Goal: Task Accomplishment & Management: Complete application form

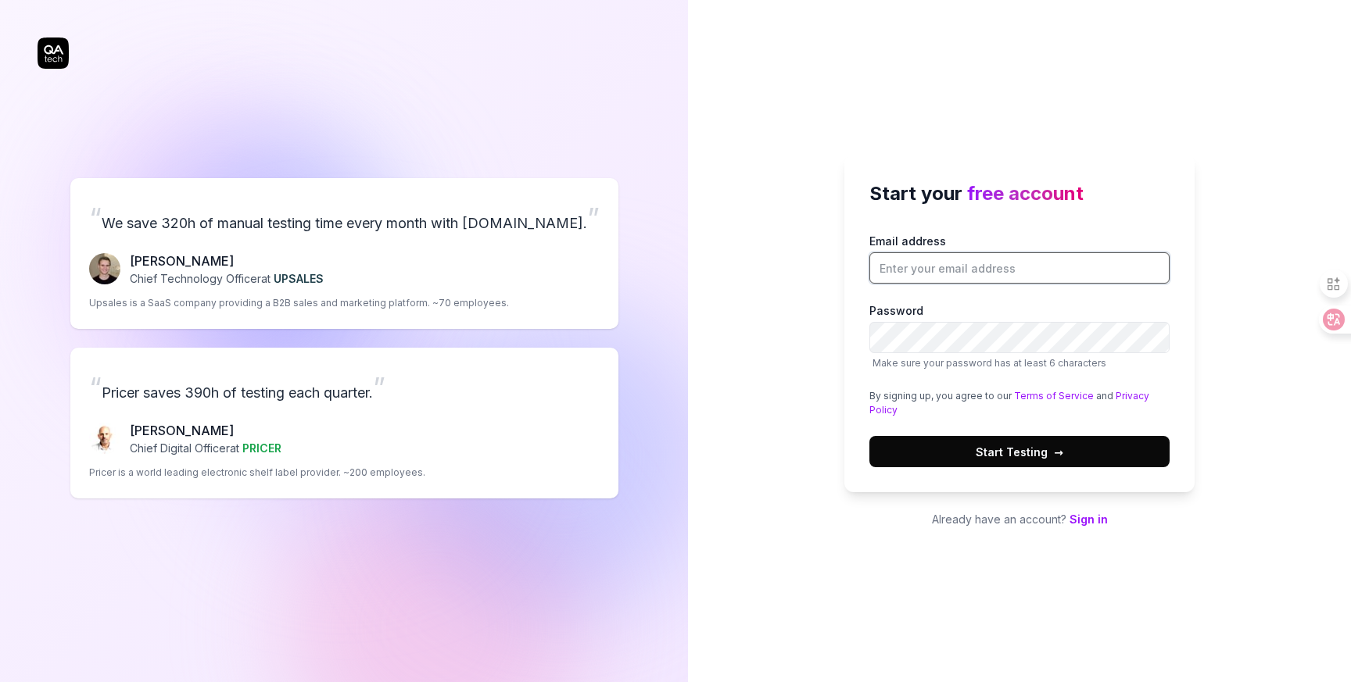
click at [1099, 263] on input "Email address" at bounding box center [1019, 267] width 300 height 31
type input "[PERSON_NAME][EMAIL_ADDRESS][PERSON_NAME][DOMAIN_NAME]"
click at [1040, 265] on input "[PERSON_NAME][EMAIL_ADDRESS][PERSON_NAME][DOMAIN_NAME]" at bounding box center [1019, 267] width 300 height 31
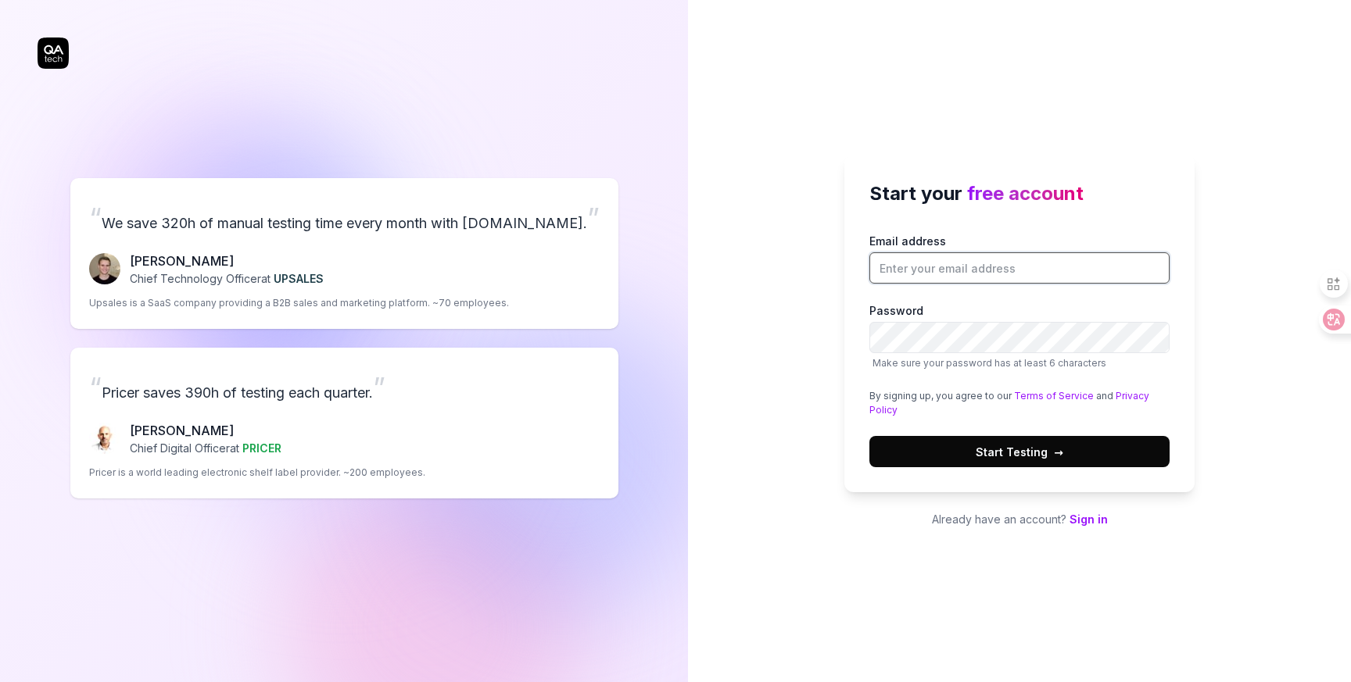
click at [985, 276] on input "Email address" at bounding box center [1019, 267] width 300 height 31
type input "[PERSON_NAME][EMAIL_ADDRESS][PERSON_NAME][DOMAIN_NAME]"
click at [1056, 456] on span "→" at bounding box center [1058, 452] width 9 height 16
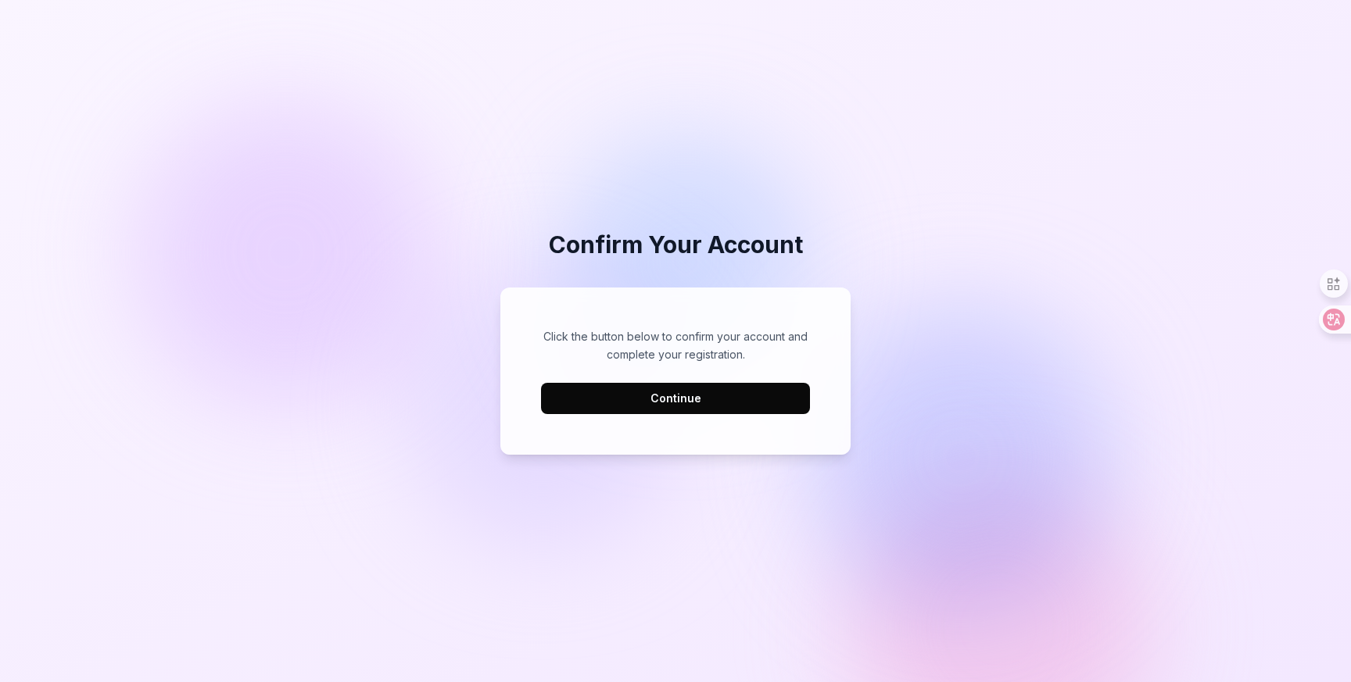
click at [702, 399] on button "Continue" at bounding box center [675, 398] width 269 height 31
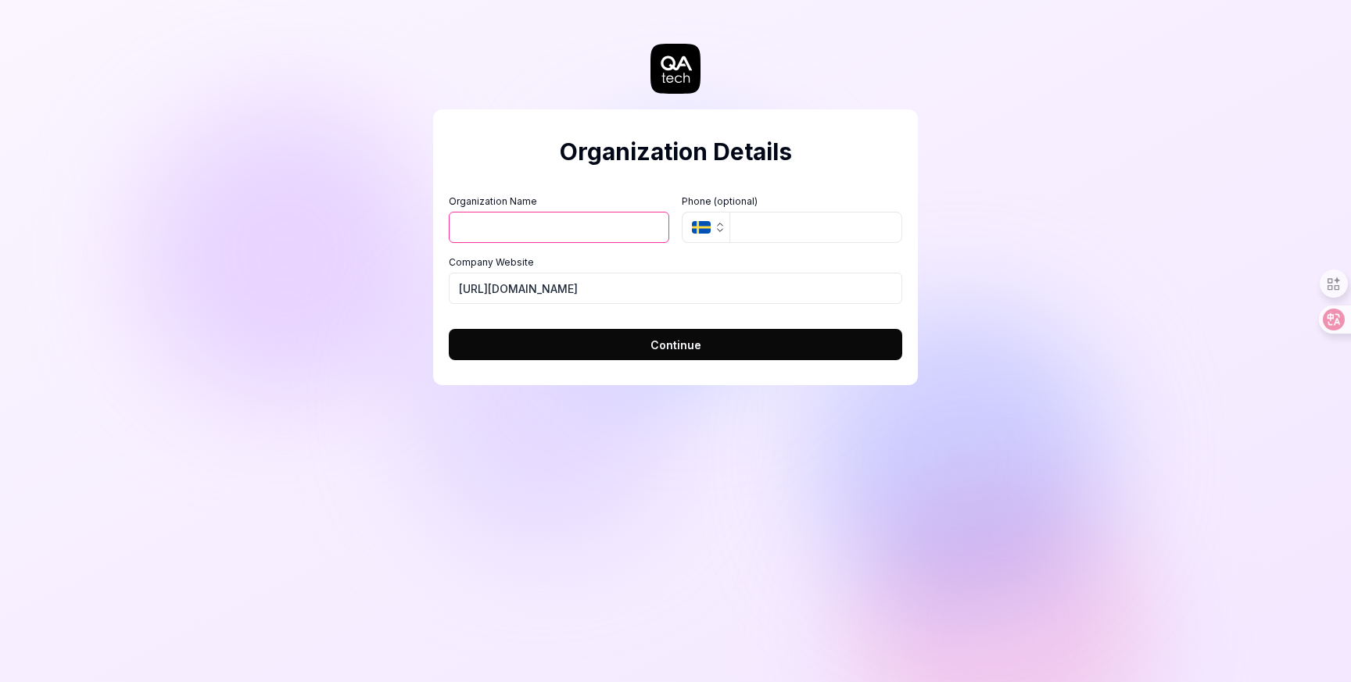
click at [641, 338] on button "Continue" at bounding box center [675, 344] width 453 height 31
click at [598, 219] on input "Organization Name" at bounding box center [559, 227] width 220 height 31
type input "ok"
click at [553, 338] on button "Continue" at bounding box center [675, 344] width 453 height 31
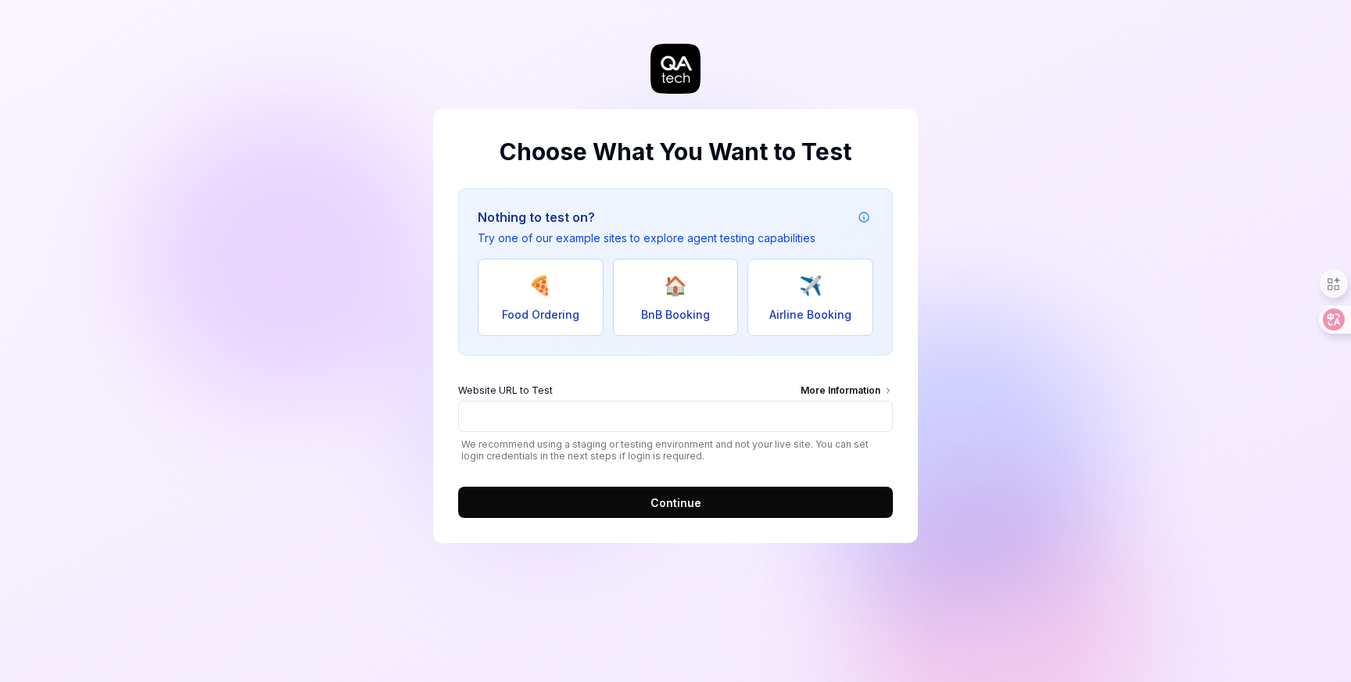
click at [589, 485] on form "Website URL to Test More Information We recommend using a staging or testing en…" at bounding box center [675, 446] width 435 height 144
click at [592, 495] on button "Continue" at bounding box center [675, 502] width 435 height 31
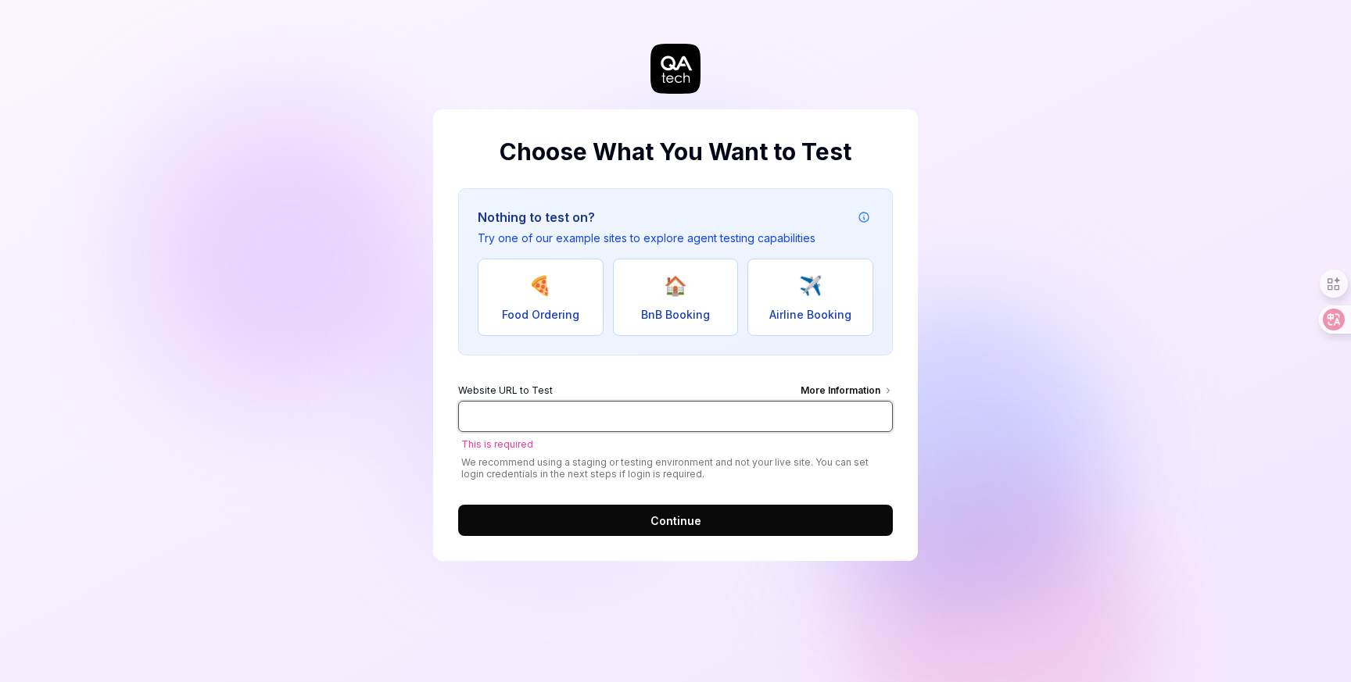
click at [585, 417] on input "Website URL to Test More Information" at bounding box center [675, 416] width 435 height 31
click at [663, 421] on input "Website URL to Test More Information" at bounding box center [675, 416] width 435 height 31
click at [581, 285] on button "🍕 Food Ordering" at bounding box center [541, 297] width 126 height 77
type input "https://real-dashdish.vercel.app/"
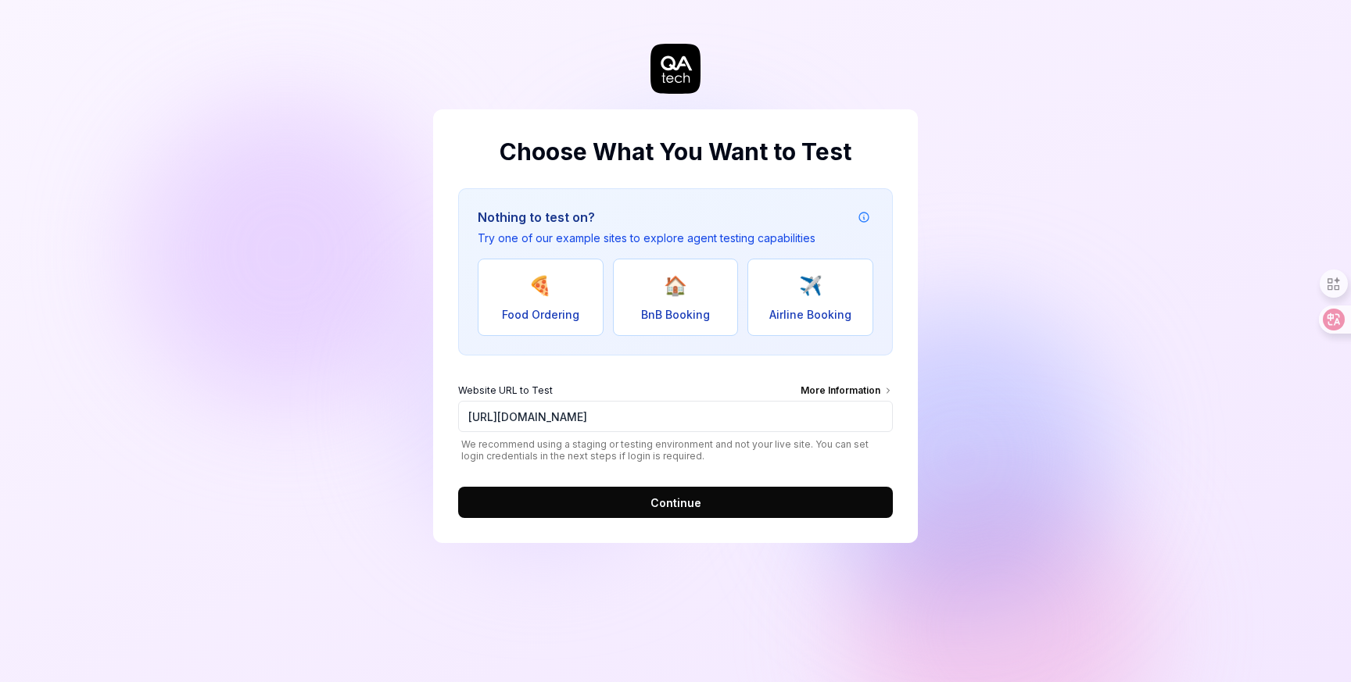
click at [650, 504] on button "Continue" at bounding box center [675, 502] width 435 height 31
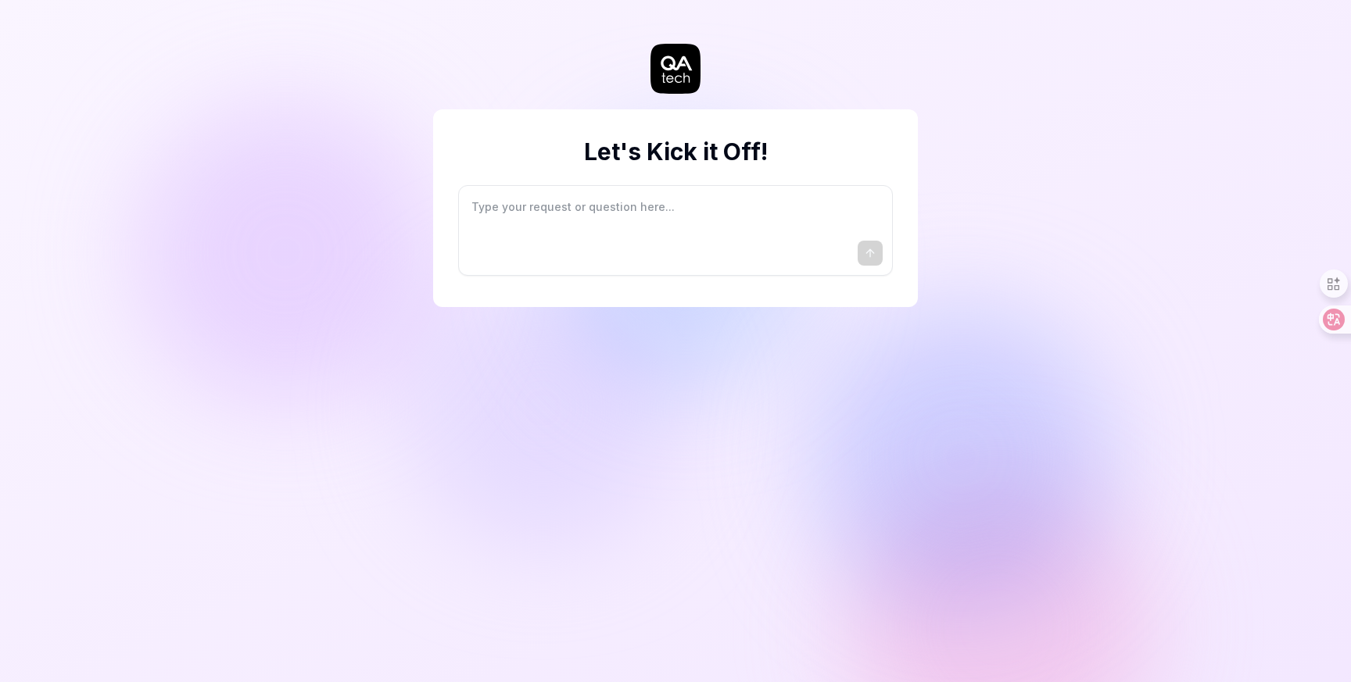
type textarea "*"
type textarea "I"
type textarea "*"
type textarea "I"
type textarea "*"
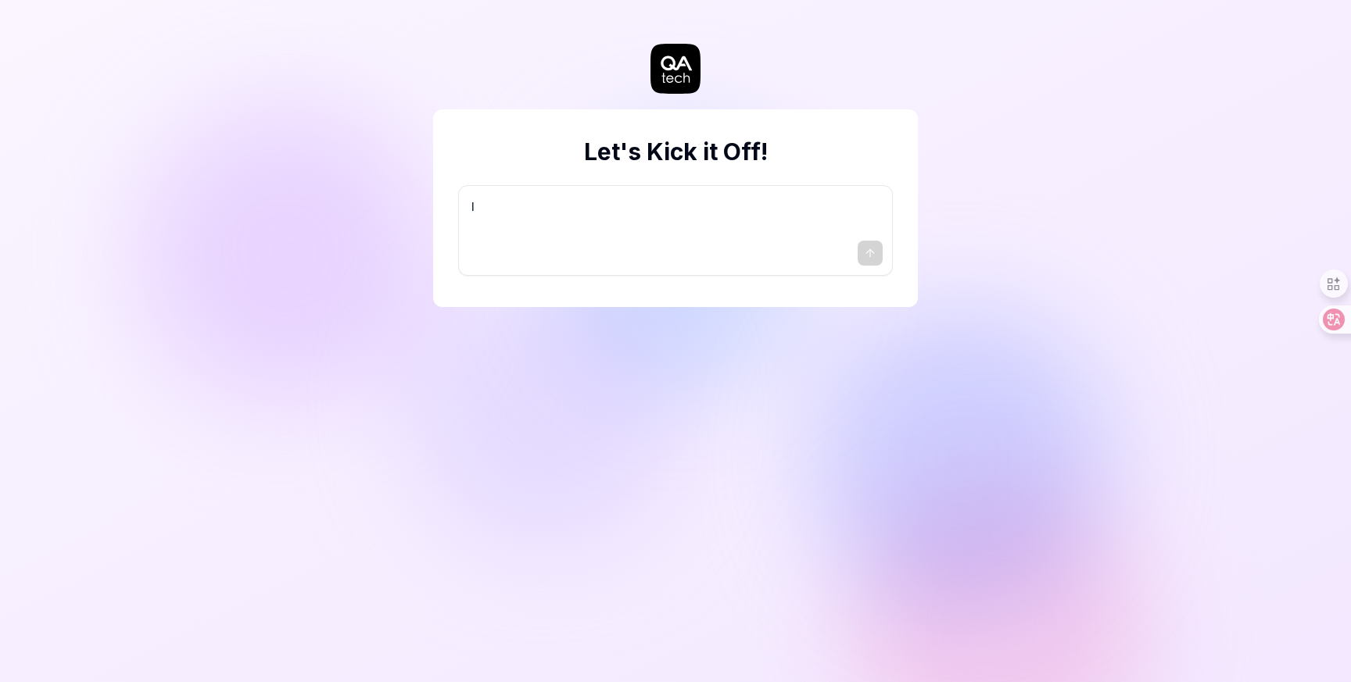
type textarea "I w"
type textarea "*"
type textarea "I wa"
type textarea "*"
type textarea "I wan"
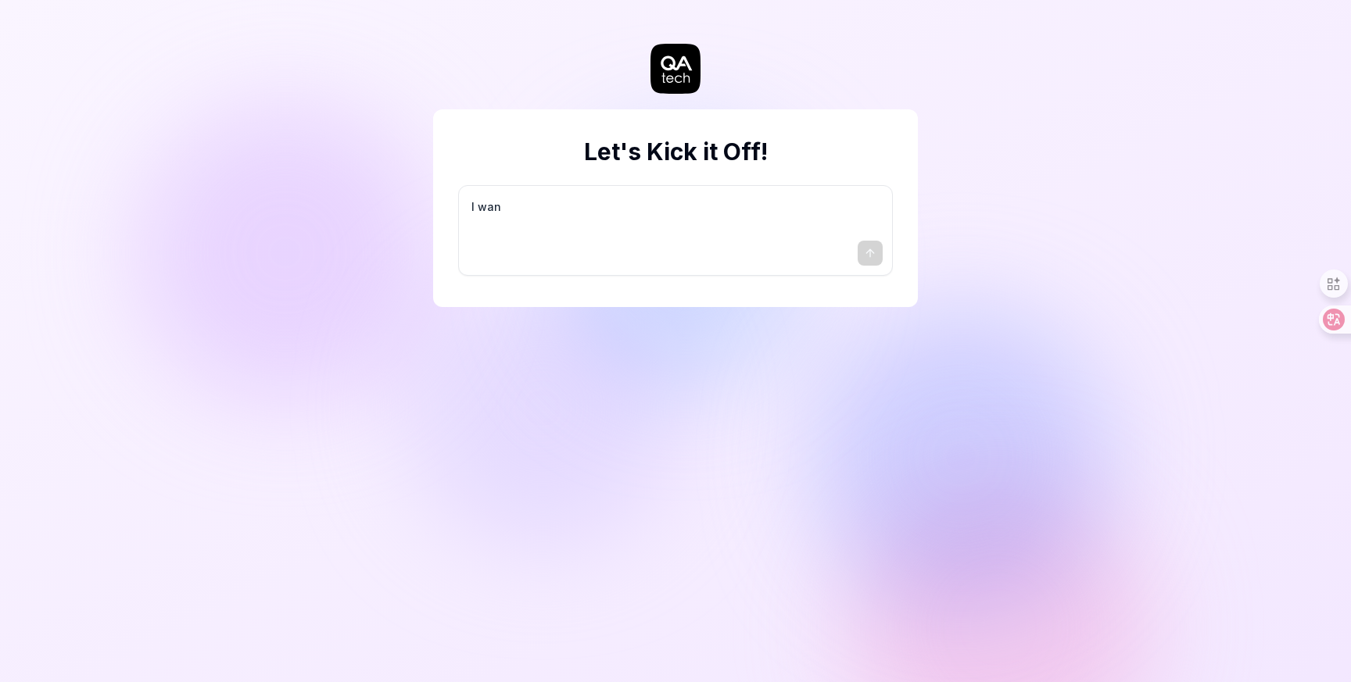
type textarea "*"
type textarea "I want"
type textarea "*"
type textarea "I want"
type textarea "*"
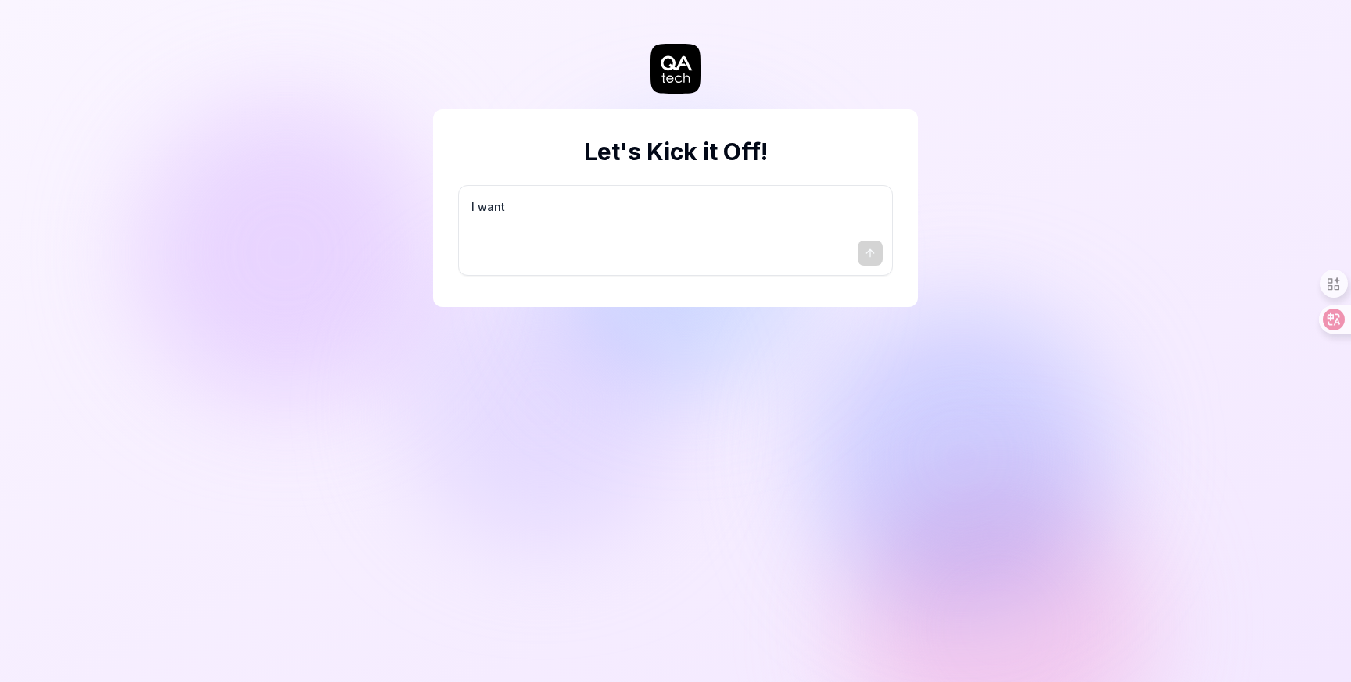
type textarea "I want a"
type textarea "*"
type textarea "I want a"
type textarea "*"
type textarea "I want a g"
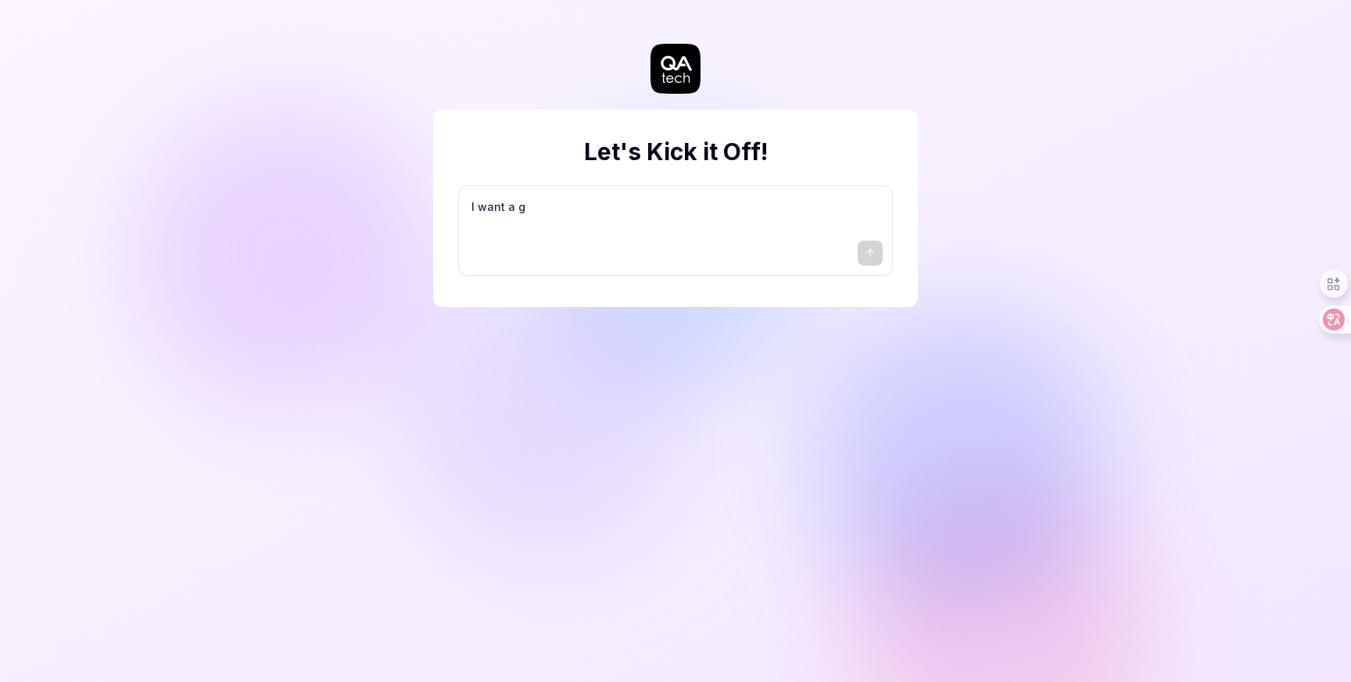
type textarea "*"
type textarea "I want a go"
type textarea "*"
type textarea "I want a goo"
type textarea "*"
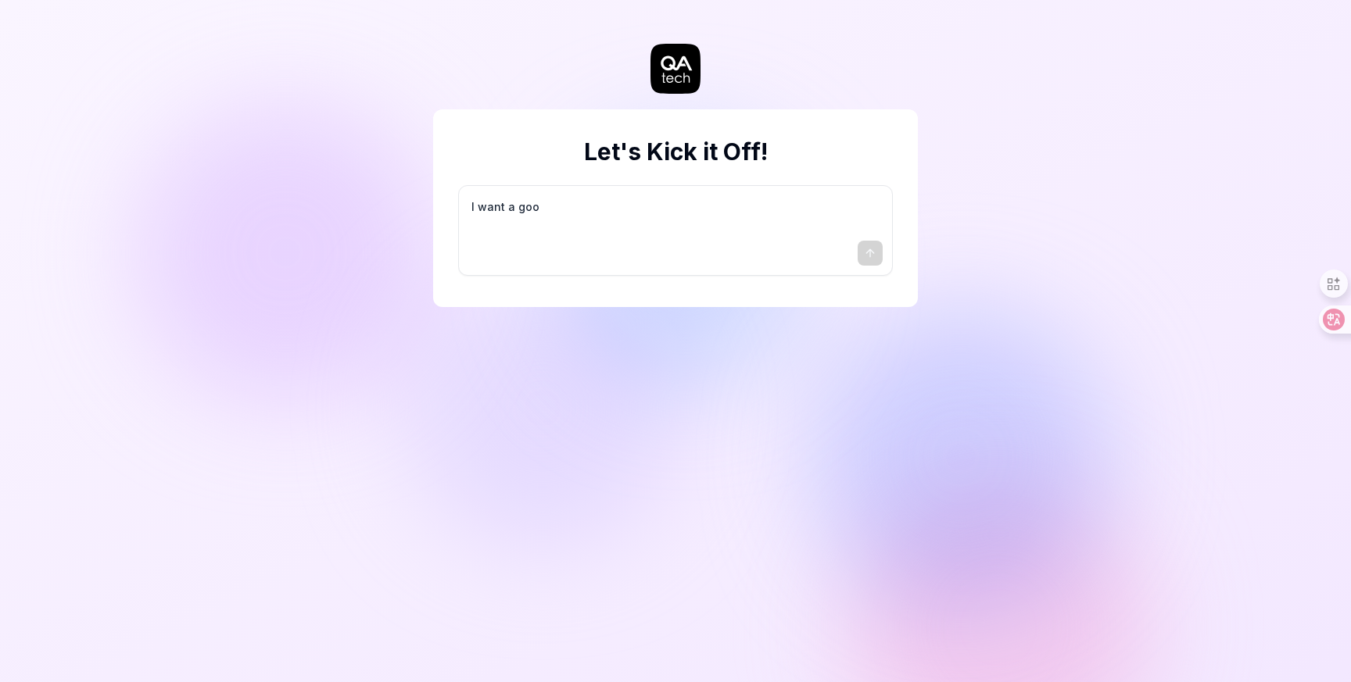
type textarea "I want a good"
type textarea "*"
type textarea "I want a good"
type textarea "*"
type textarea "I want a good t"
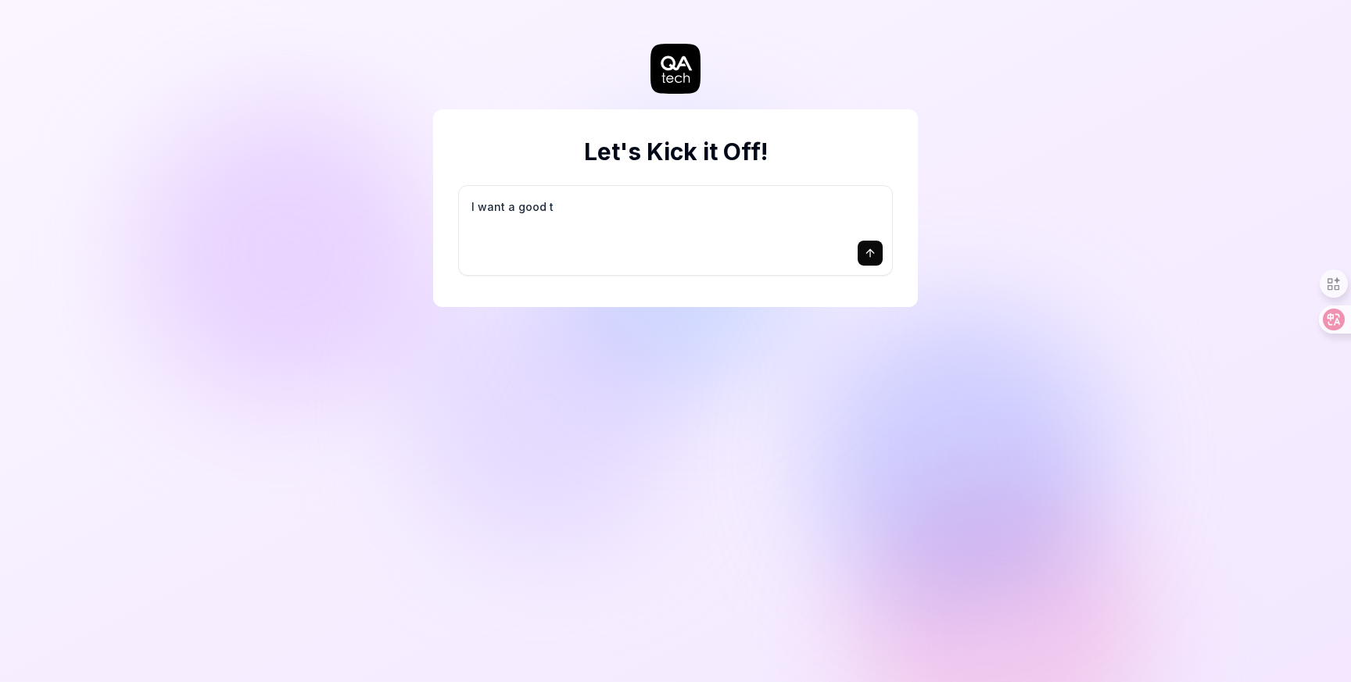
type textarea "*"
type textarea "I want a good te"
type textarea "*"
type textarea "I want a good tes"
type textarea "*"
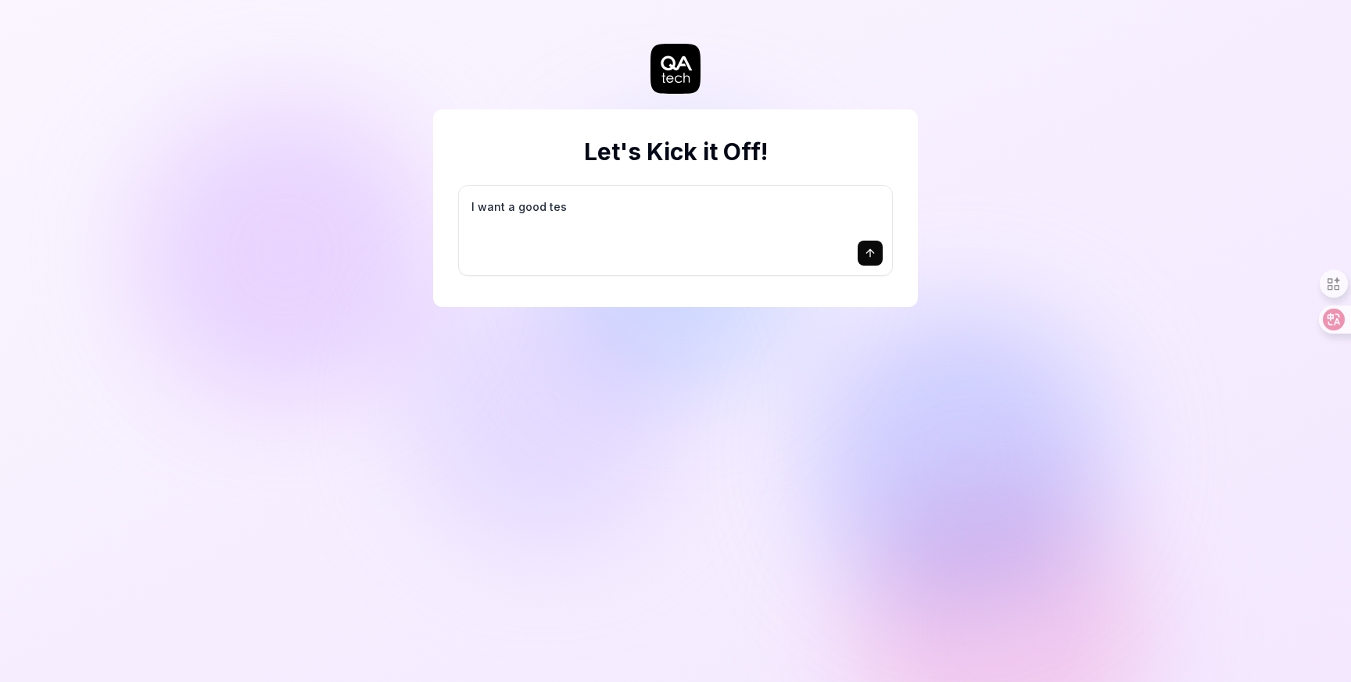
type textarea "I want a good test"
type textarea "*"
type textarea "I want a good test"
type textarea "*"
type textarea "I want a good test s"
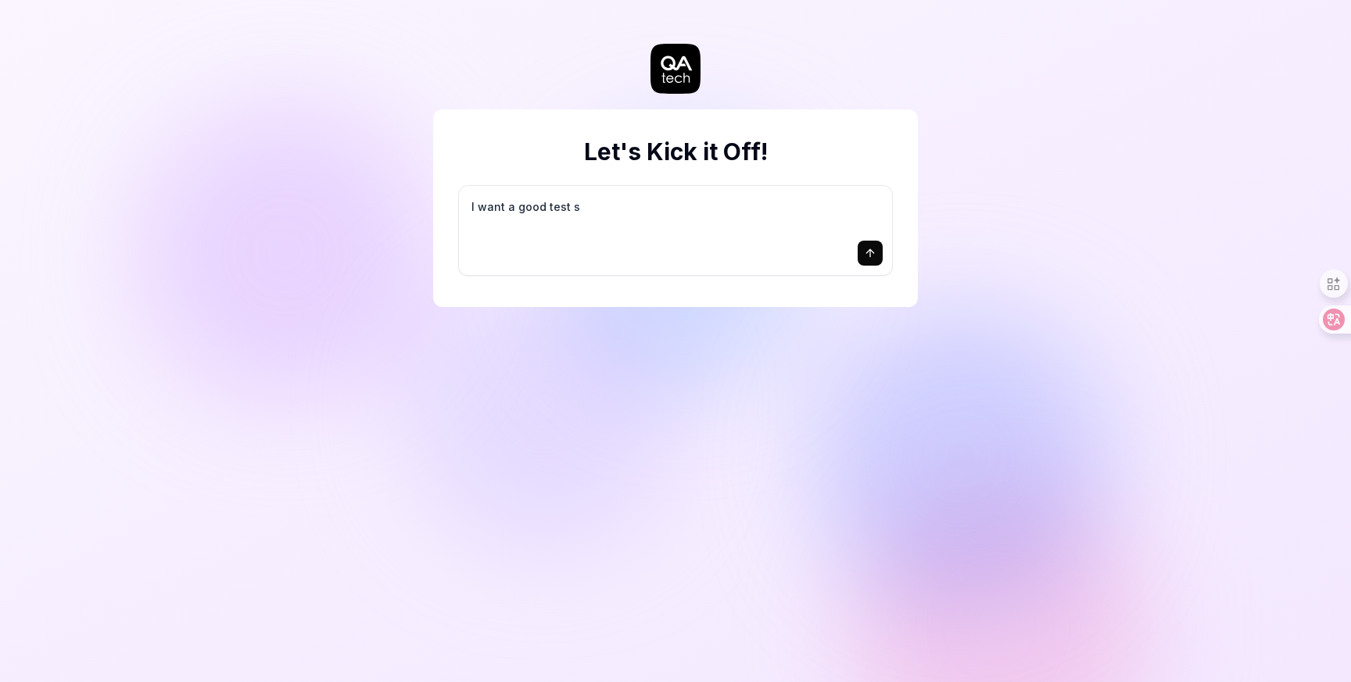
type textarea "*"
type textarea "I want a good test se"
type textarea "*"
type textarea "I want a good test set"
type textarea "*"
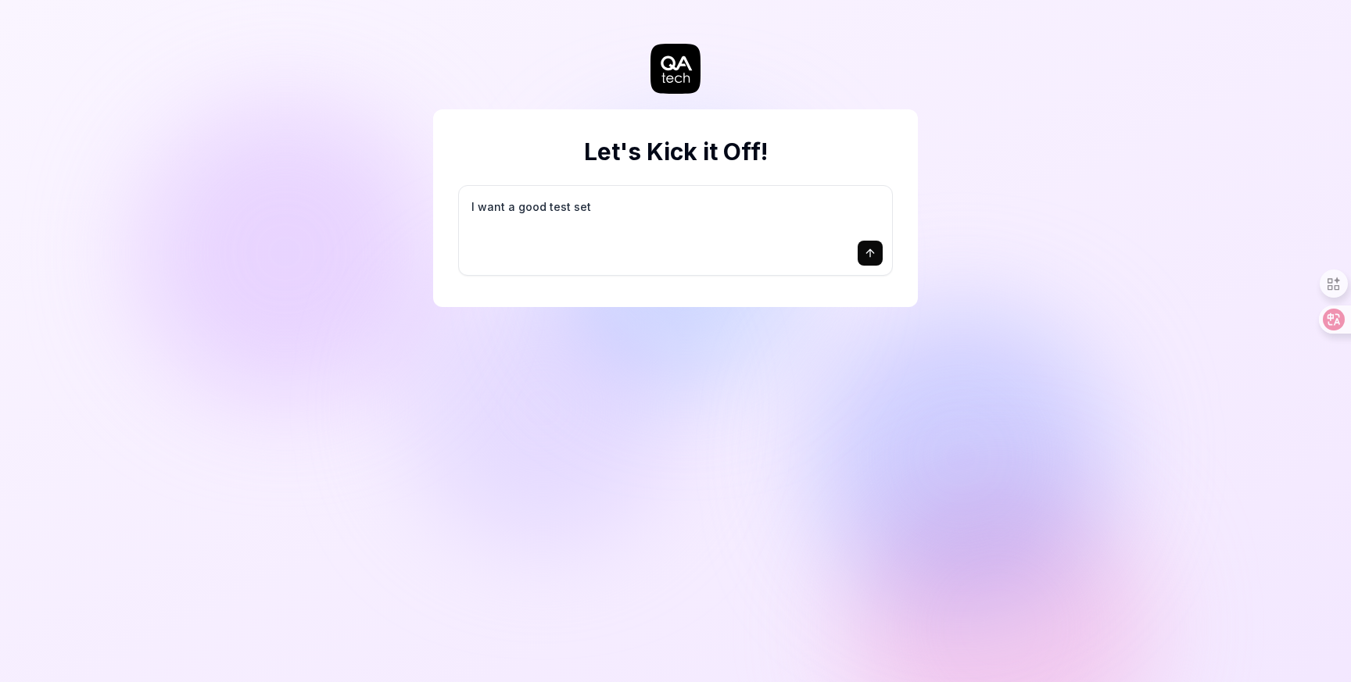
type textarea "I want a good test setu"
type textarea "*"
type textarea "I want a good test setup"
type textarea "*"
type textarea "I want a good test setup"
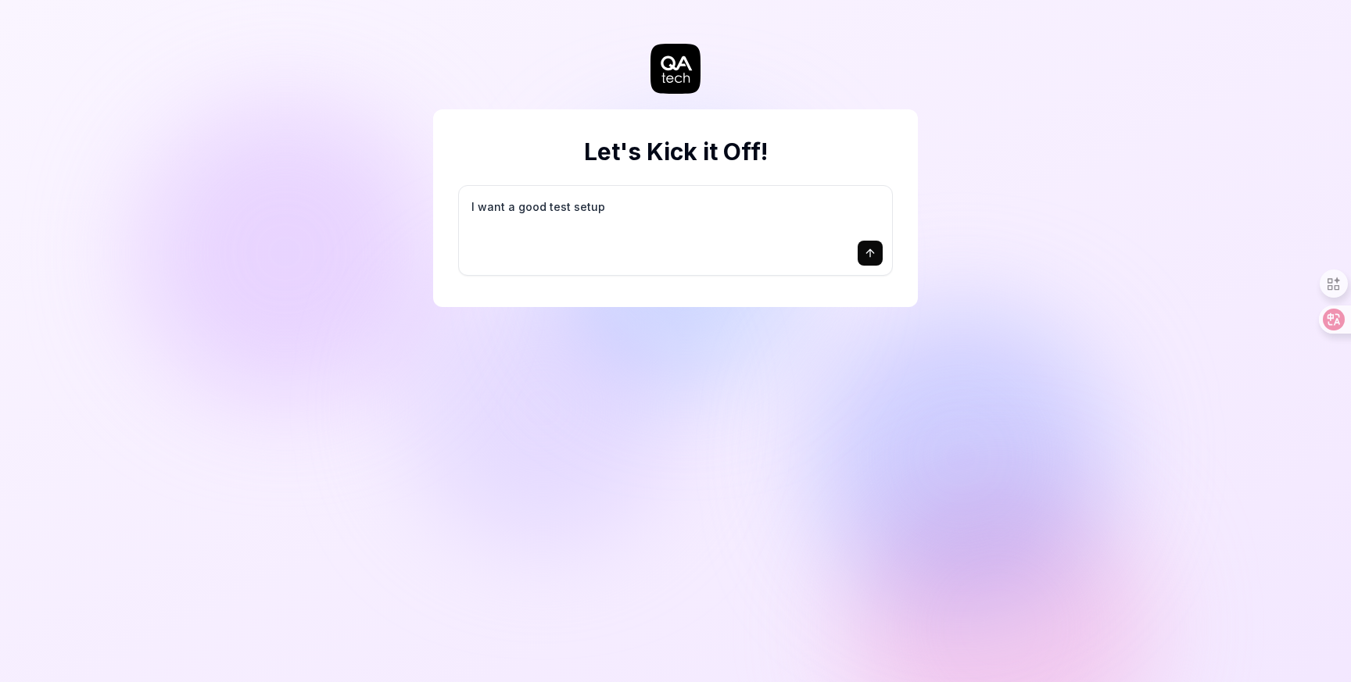
type textarea "*"
type textarea "I want a good test setup f"
type textarea "*"
type textarea "I want a good test setup fo"
type textarea "*"
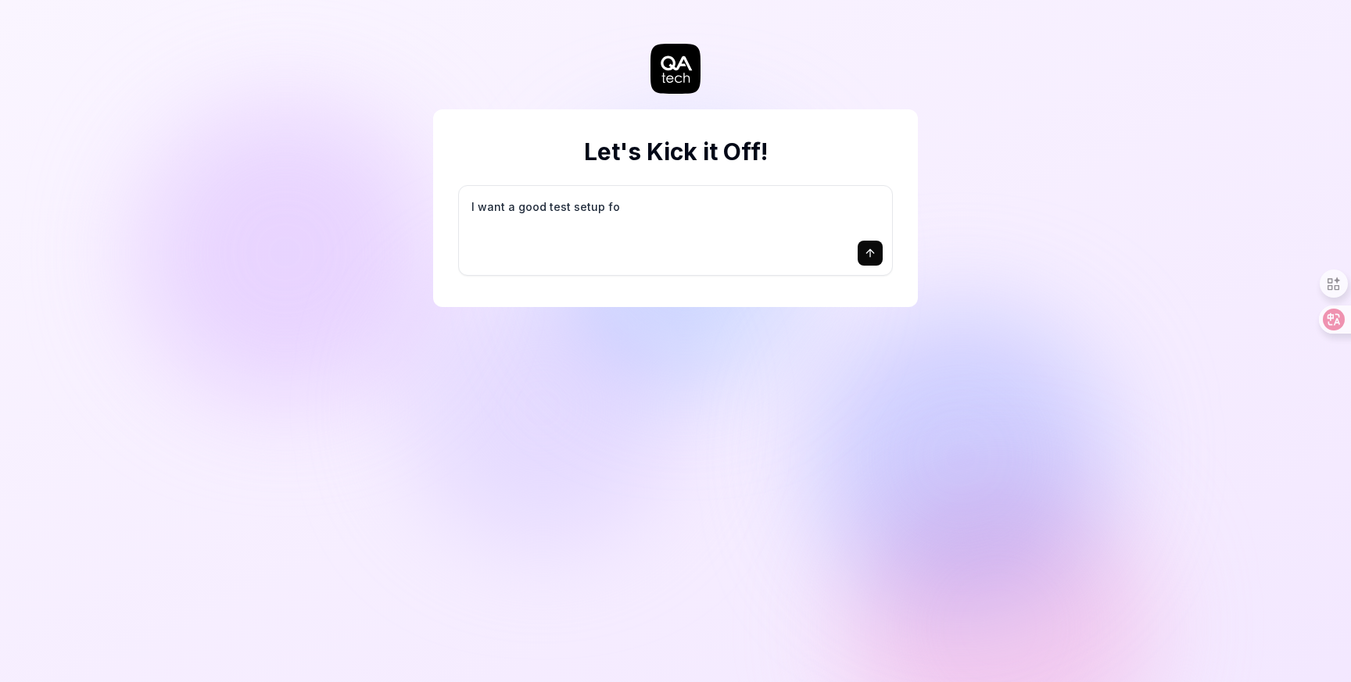
type textarea "I want a good test setup for"
type textarea "*"
type textarea "I want a good test setup for"
type textarea "*"
type textarea "I want a good test setup for m"
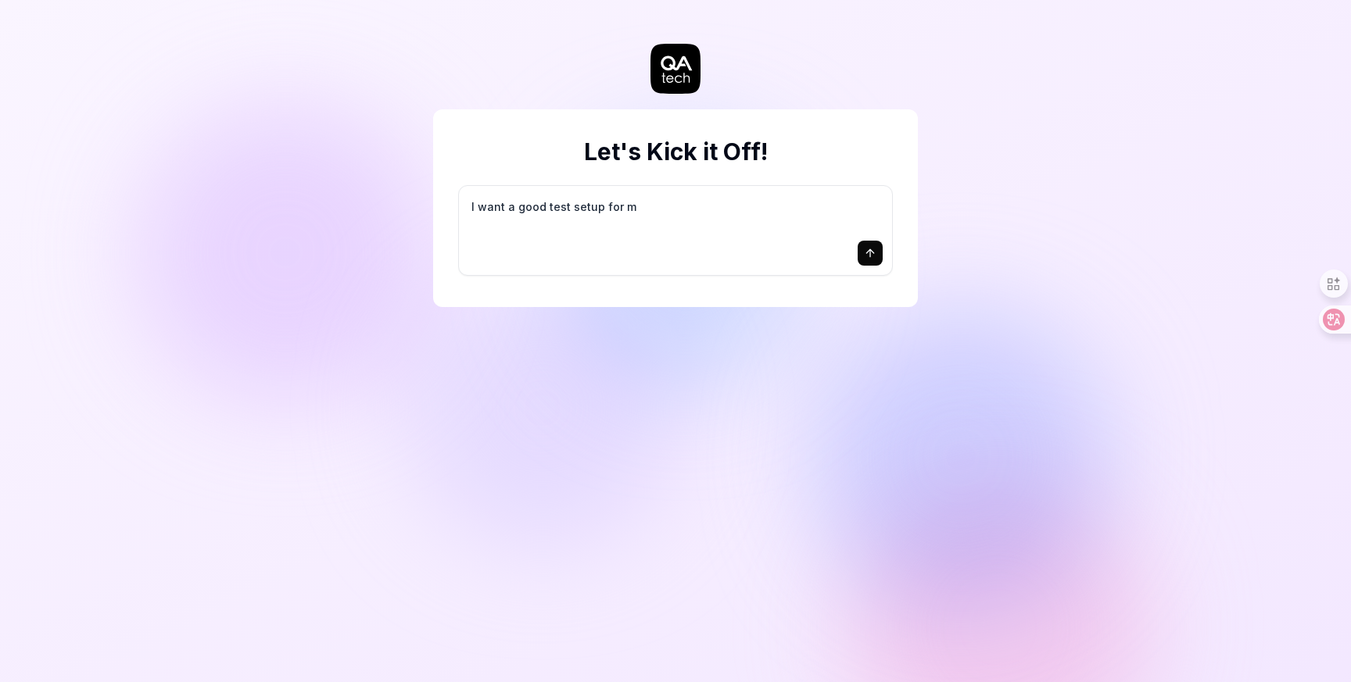
type textarea "*"
type textarea "I want a good test setup for my"
type textarea "*"
type textarea "I want a good test setup for my"
type textarea "*"
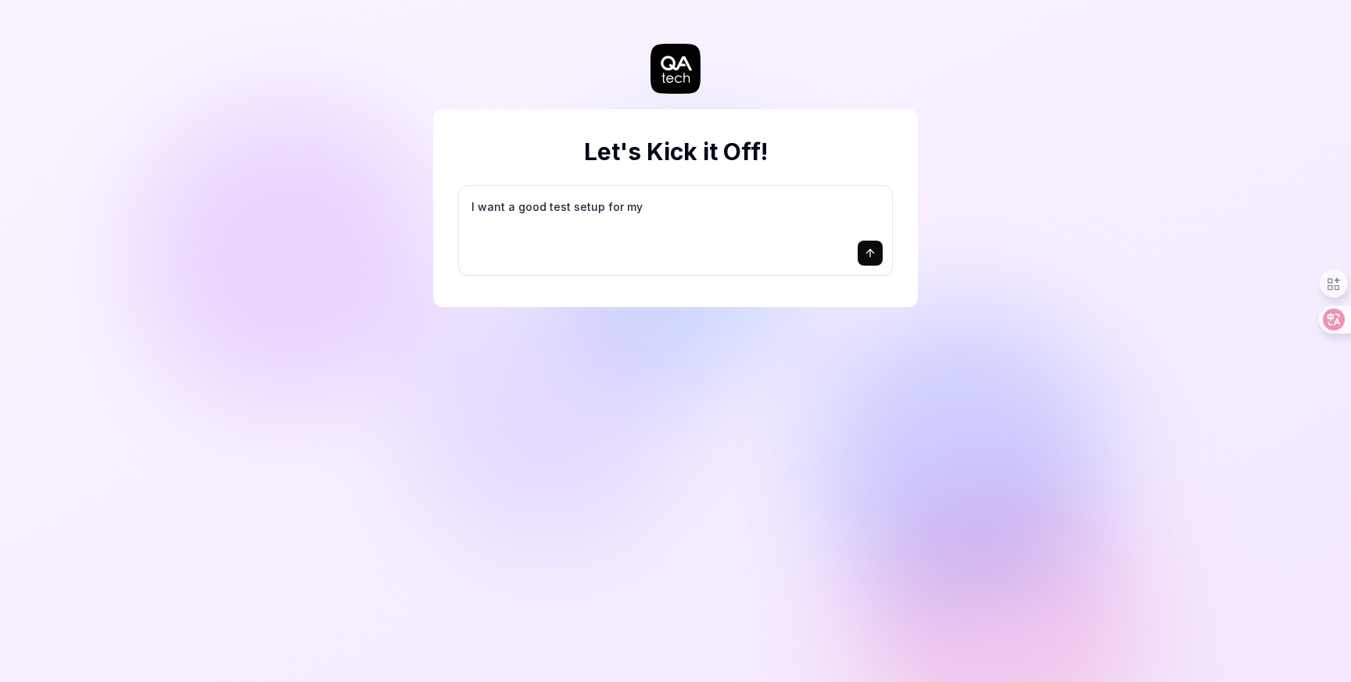
type textarea "I want a good test setup for my s"
type textarea "*"
type textarea "I want a good test setup for my si"
type textarea "*"
type textarea "I want a good test setup for my sit"
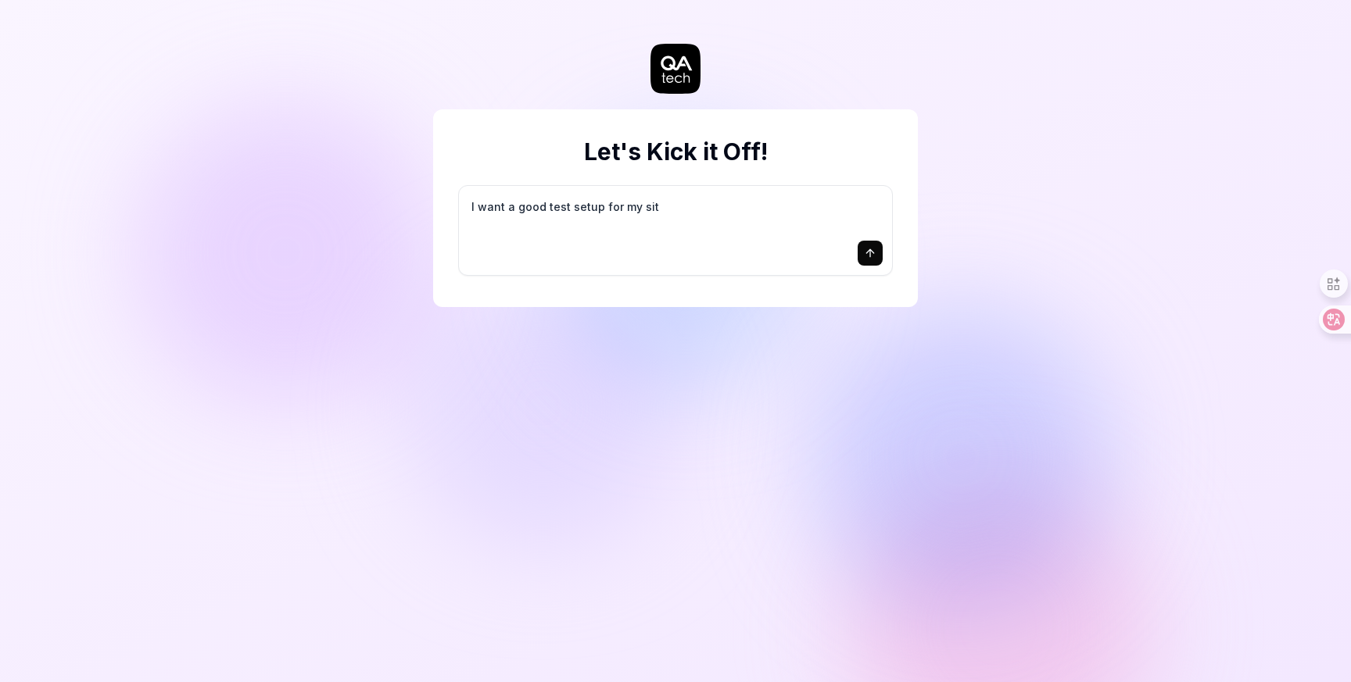
type textarea "*"
type textarea "I want a good test setup for my site"
type textarea "*"
type textarea "I want a good test setup for my site"
type textarea "*"
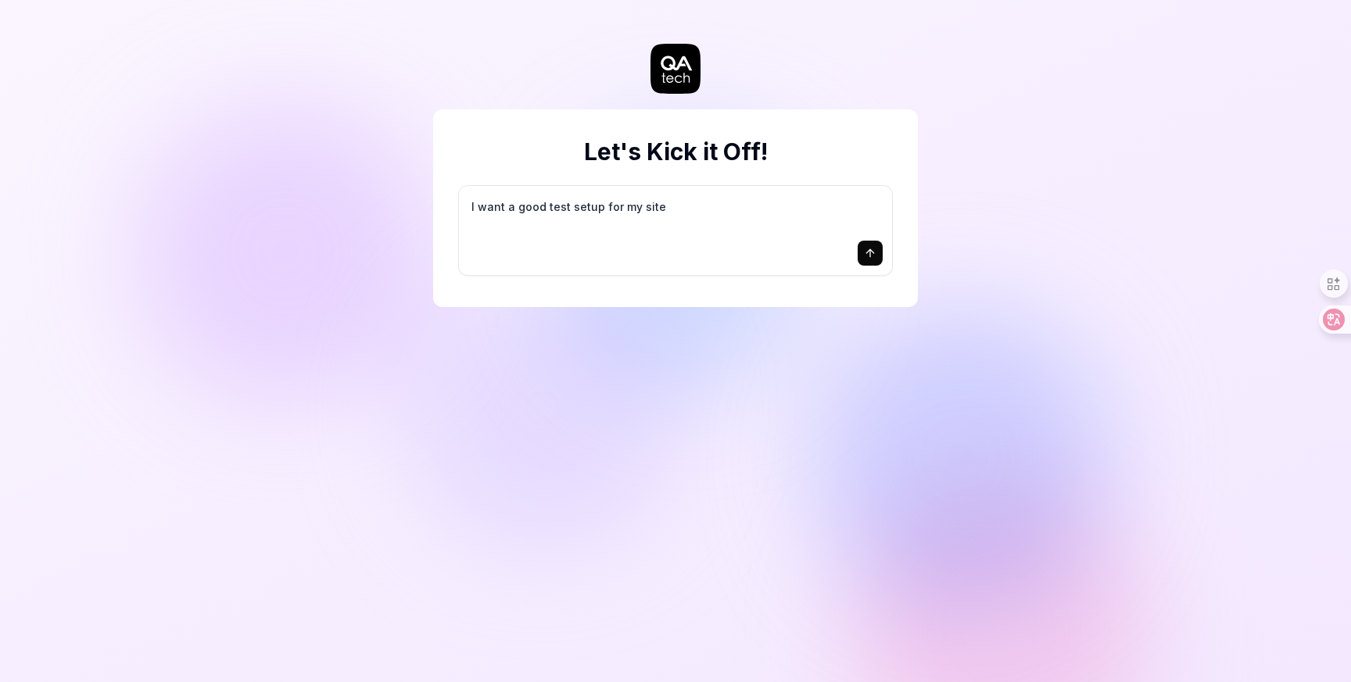
type textarea "I want a good test setup for my site -"
type textarea "*"
type textarea "I want a good test setup for my site -"
type textarea "*"
type textarea "I want a good test setup for my site - h"
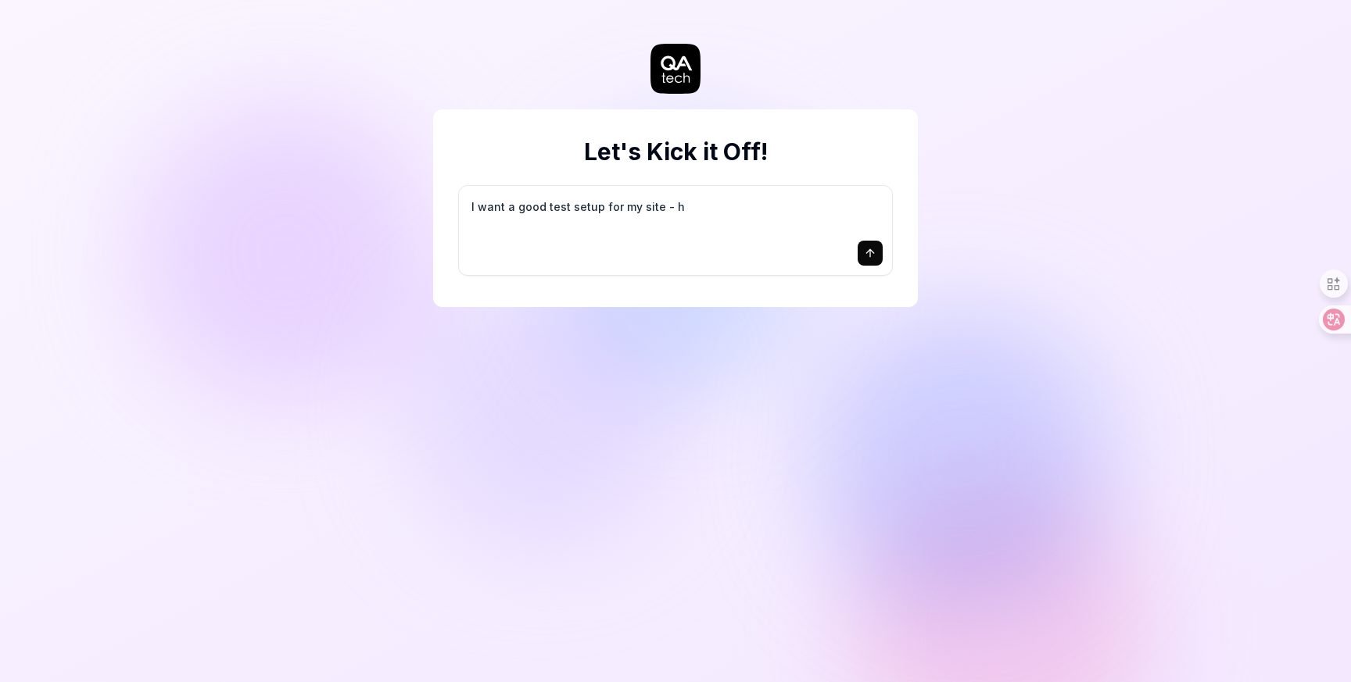
type textarea "*"
type textarea "I want a good test setup for my site - he"
type textarea "*"
type textarea "I want a good test setup for my site - hel"
type textarea "*"
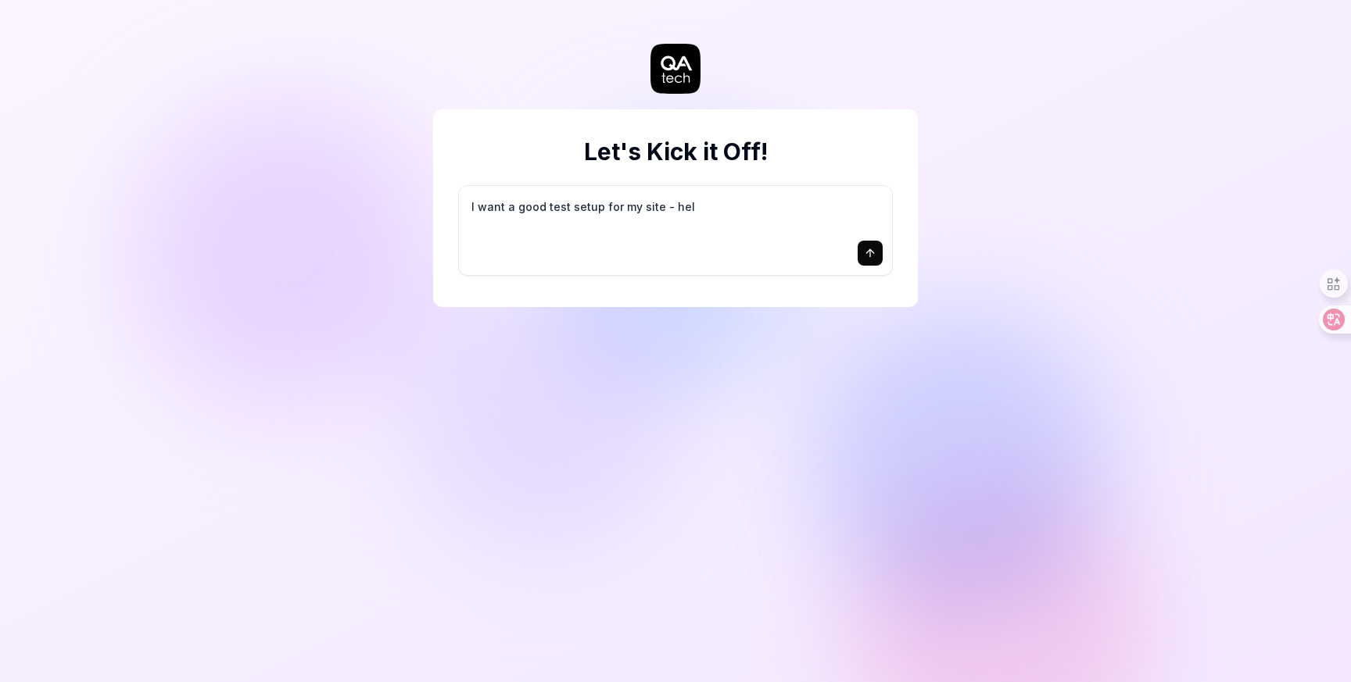
type textarea "I want a good test setup for my site - help"
type textarea "*"
type textarea "I want a good test setup for my site - help"
type textarea "*"
type textarea "I want a good test setup for my site - help m"
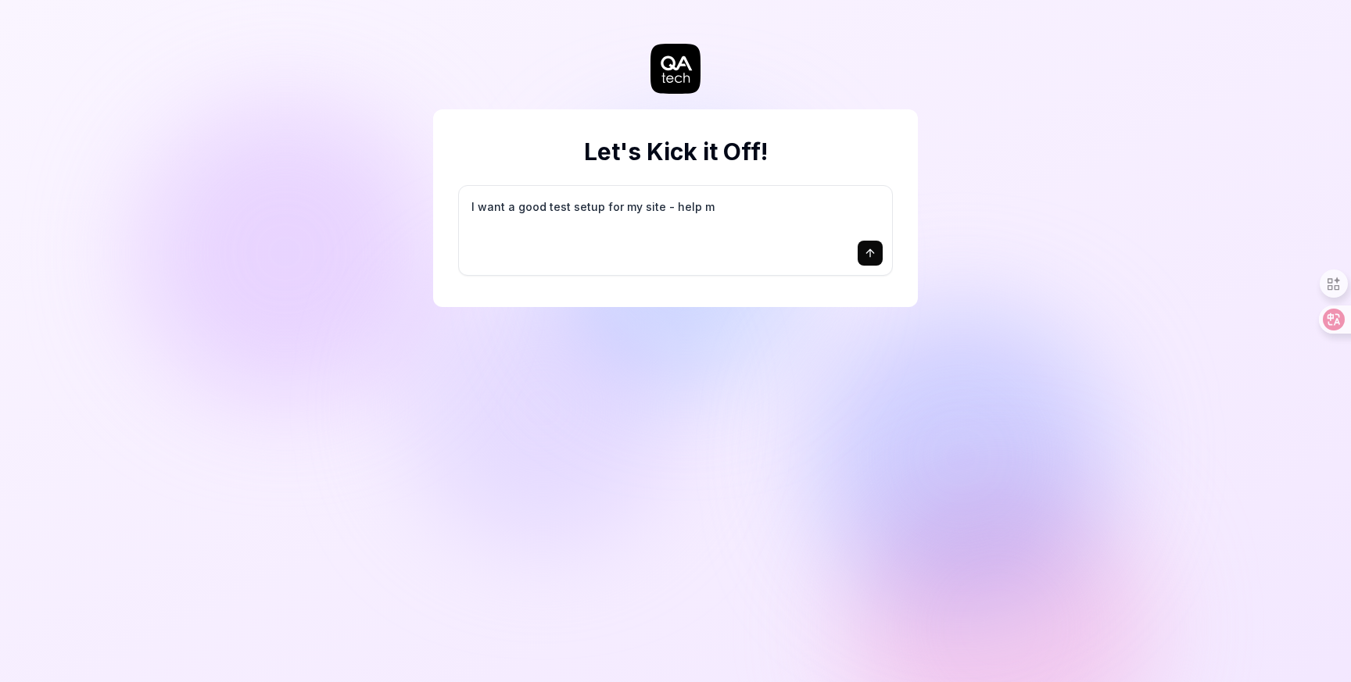
type textarea "*"
type textarea "I want a good test setup for my site - help me"
type textarea "*"
type textarea "I want a good test setup for my site - help me"
type textarea "*"
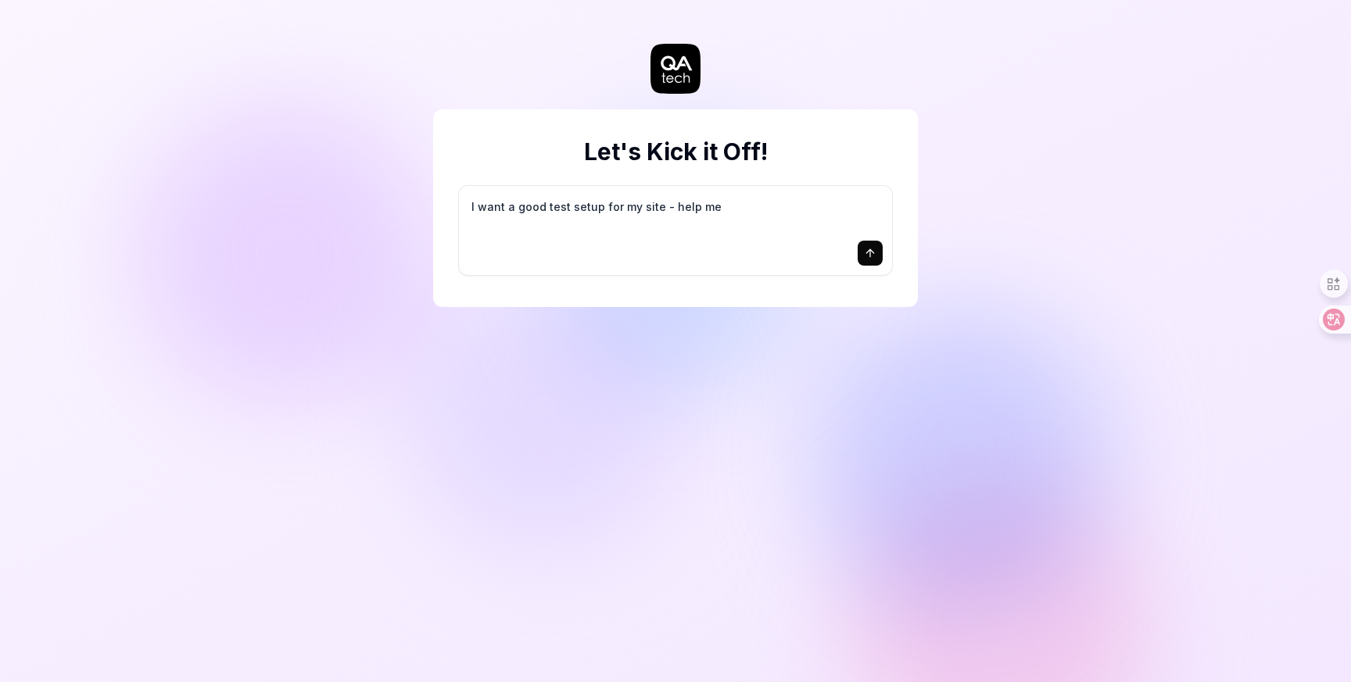
type textarea "I want a good test setup for my site - help me c"
type textarea "*"
type textarea "I want a good test setup for my site - help me cr"
type textarea "*"
type textarea "I want a good test setup for my site - help me cre"
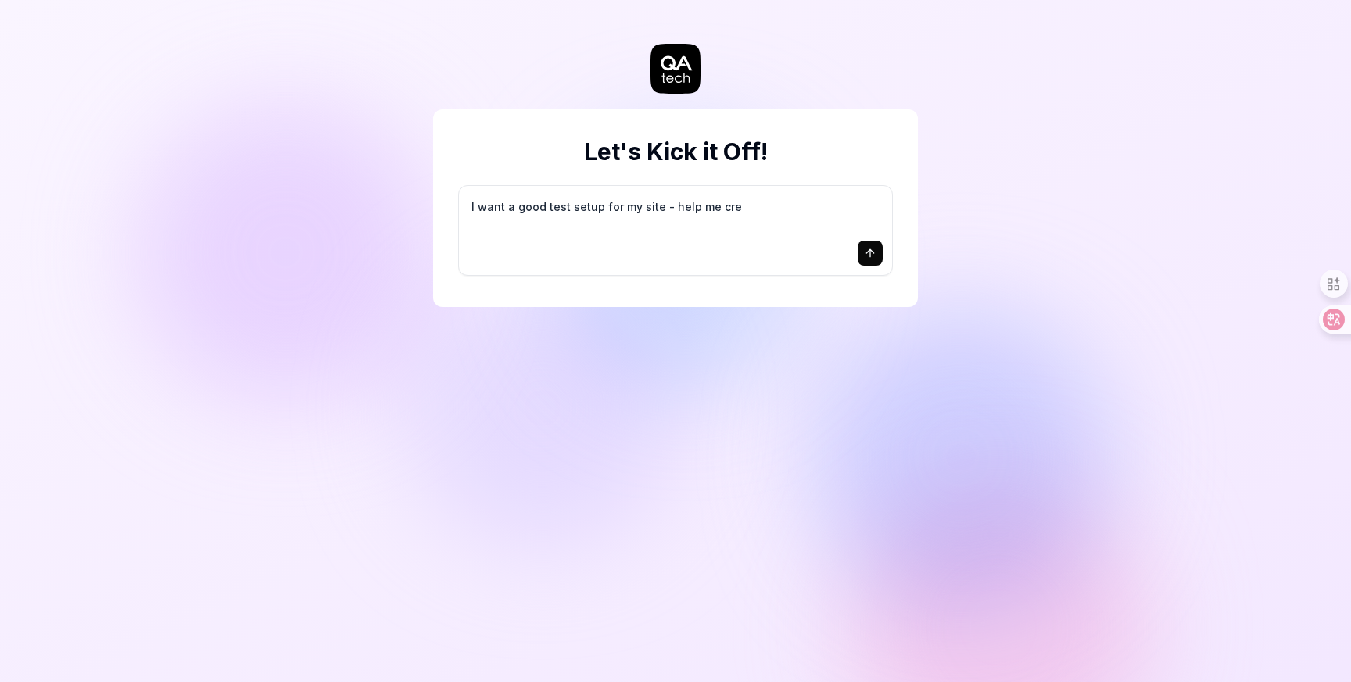
type textarea "*"
type textarea "I want a good test setup for my site - help me crea"
type textarea "*"
type textarea "I want a good test setup for my site - help me creat"
type textarea "*"
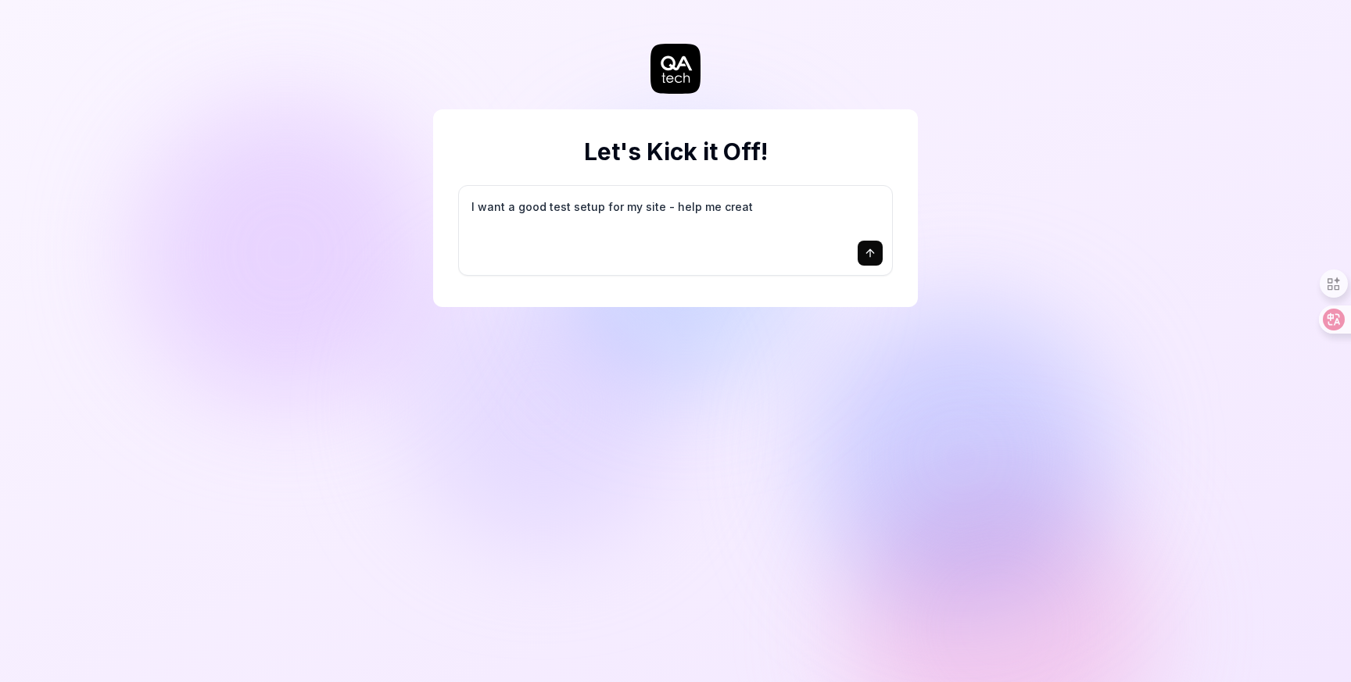
type textarea "I want a good test setup for my site - help me create"
type textarea "*"
type textarea "I want a good test setup for my site - help me create"
type textarea "*"
type textarea "I want a good test setup for my site - help me create t"
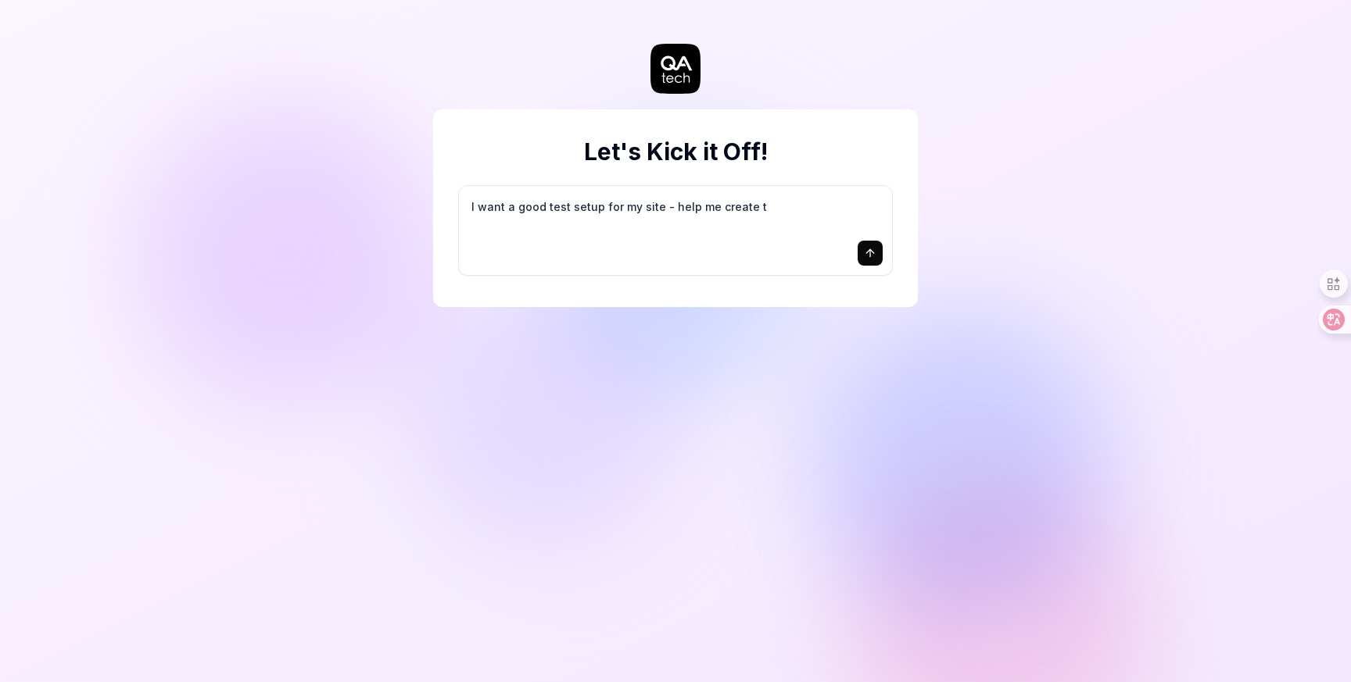
type textarea "*"
type textarea "I want a good test setup for my site - help me create th"
type textarea "*"
type textarea "I want a good test setup for my site - help me create the"
type textarea "*"
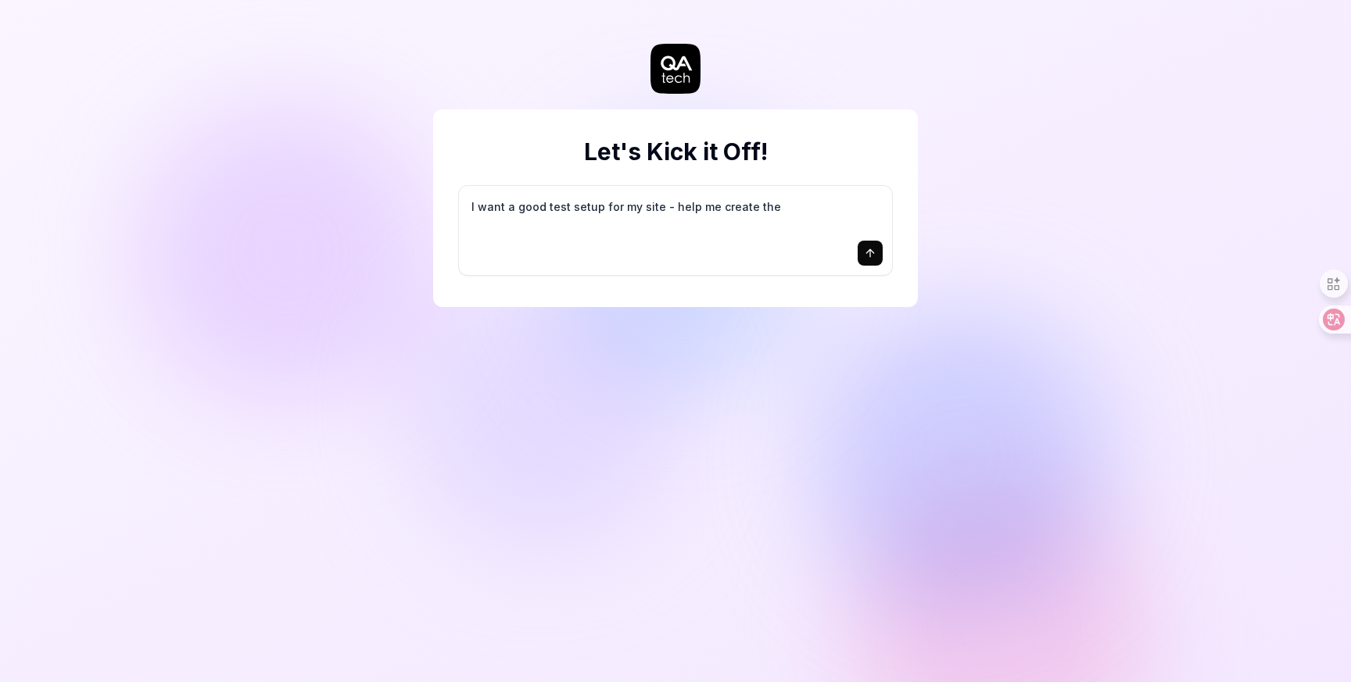
type textarea "I want a good test setup for my site - help me create the"
type textarea "*"
type textarea "I want a good test setup for my site - help me create the f"
type textarea "*"
type textarea "I want a good test setup for my site - help me create the fi"
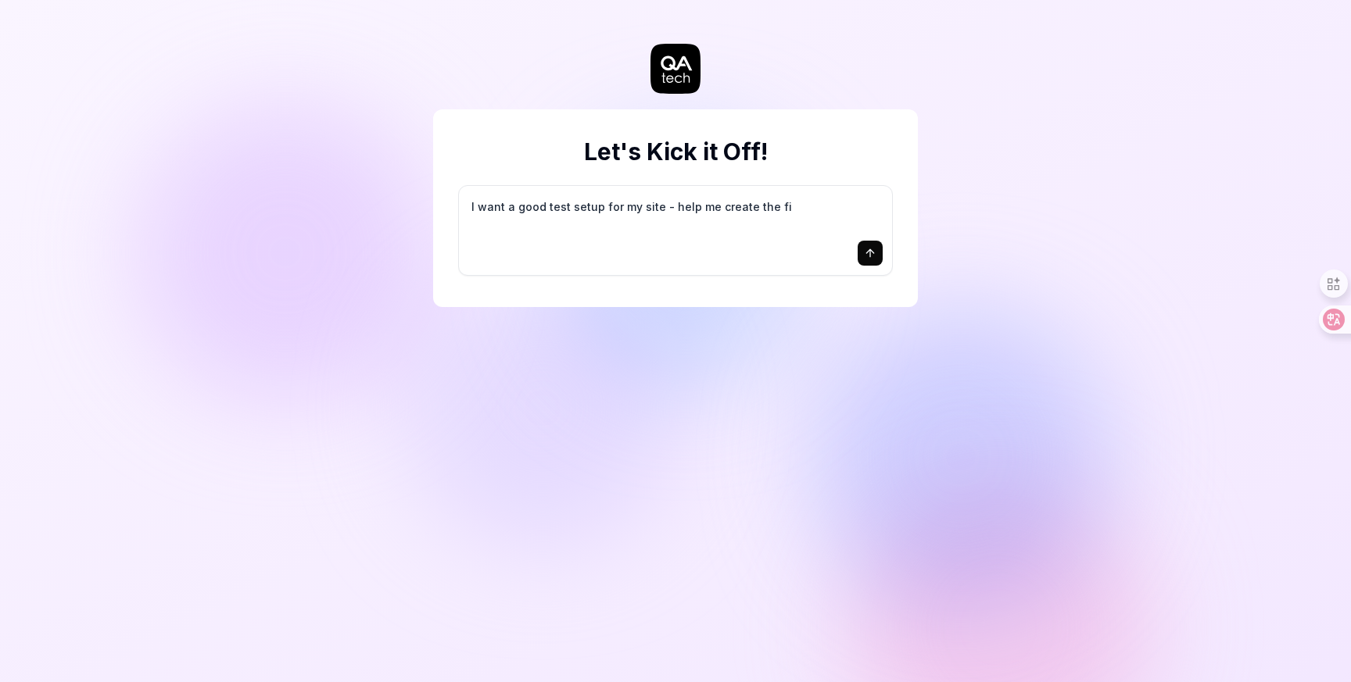
type textarea "*"
type textarea "I want a good test setup for my site - help me create the fir"
type textarea "*"
type textarea "I want a good test setup for my site - help me create the firs"
type textarea "*"
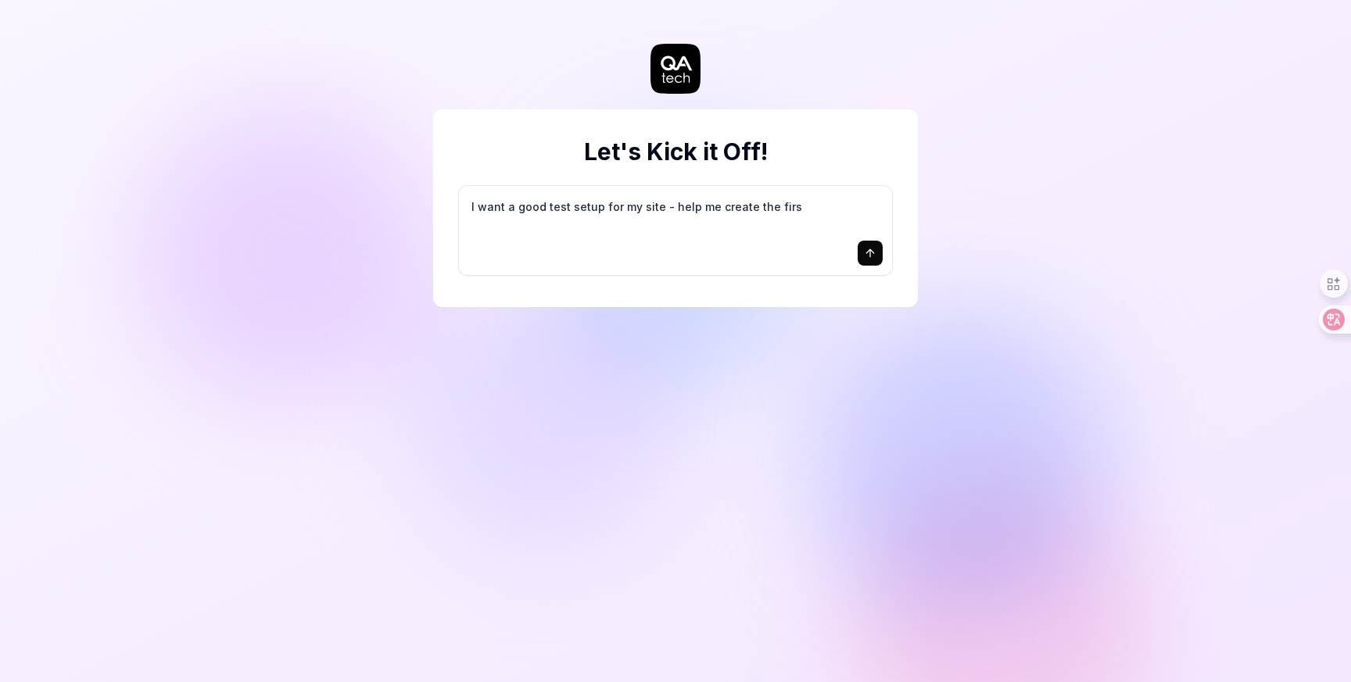
type textarea "I want a good test setup for my site - help me create the first"
type textarea "*"
type textarea "I want a good test setup for my site - help me create the first"
type textarea "*"
type textarea "I want a good test setup for my site - help me create the first 3"
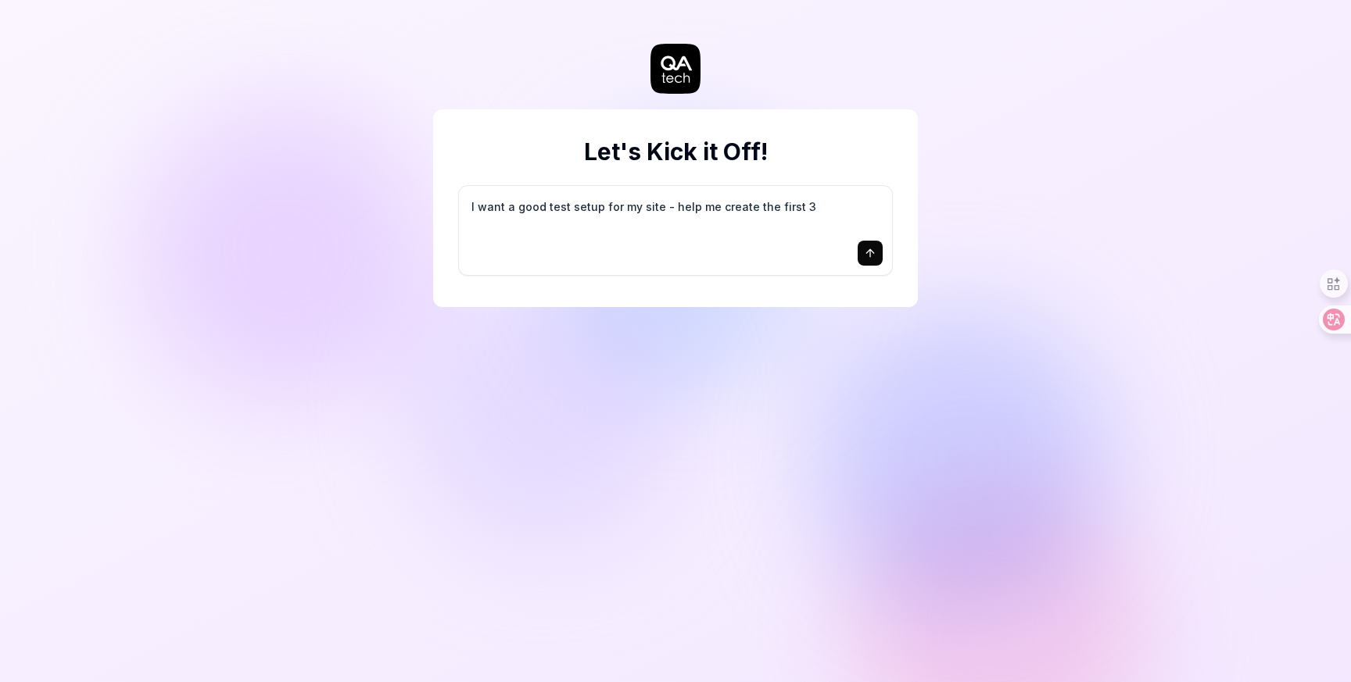
type textarea "*"
type textarea "I want a good test setup for my site - help me create the first 3-"
type textarea "*"
type textarea "I want a good test setup for my site - help me create the first 3-5"
type textarea "*"
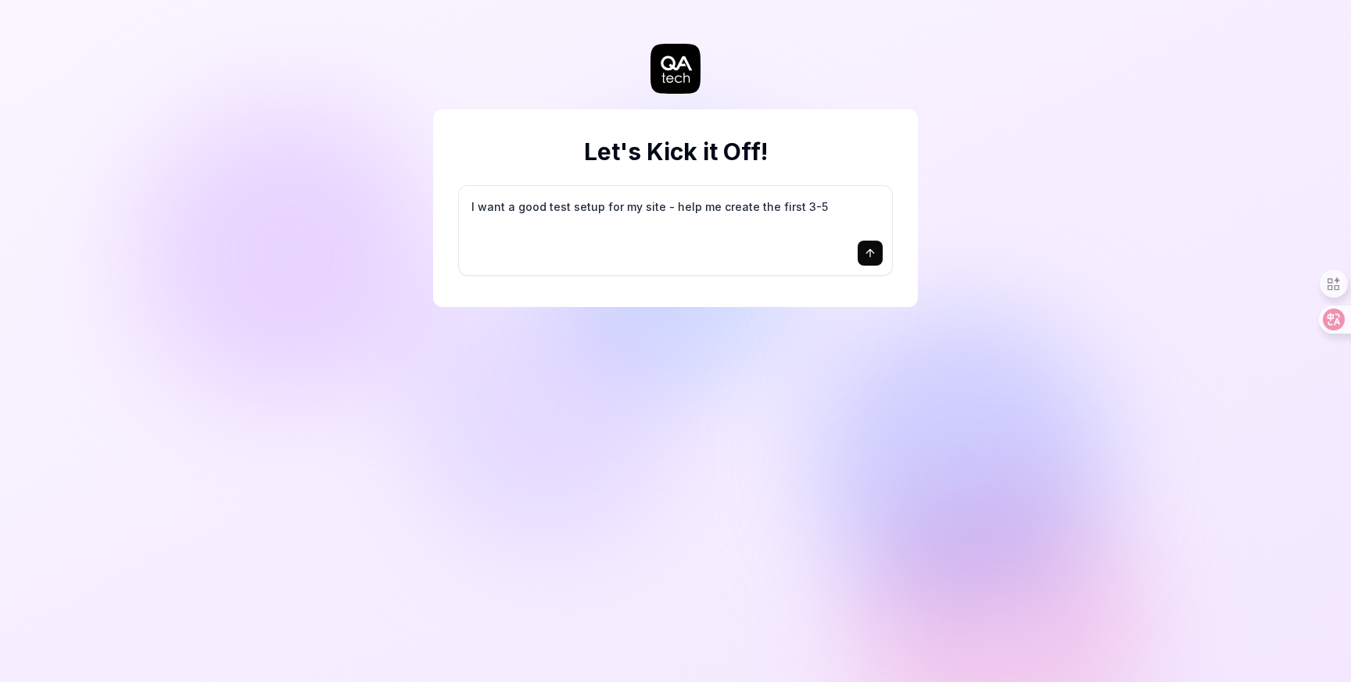
type textarea "I want a good test setup for my site - help me create the first 3-5"
type textarea "*"
type textarea "I want a good test setup for my site - help me create the first 3-5 t"
type textarea "*"
type textarea "I want a good test setup for my site - help me create the first 3-5 te"
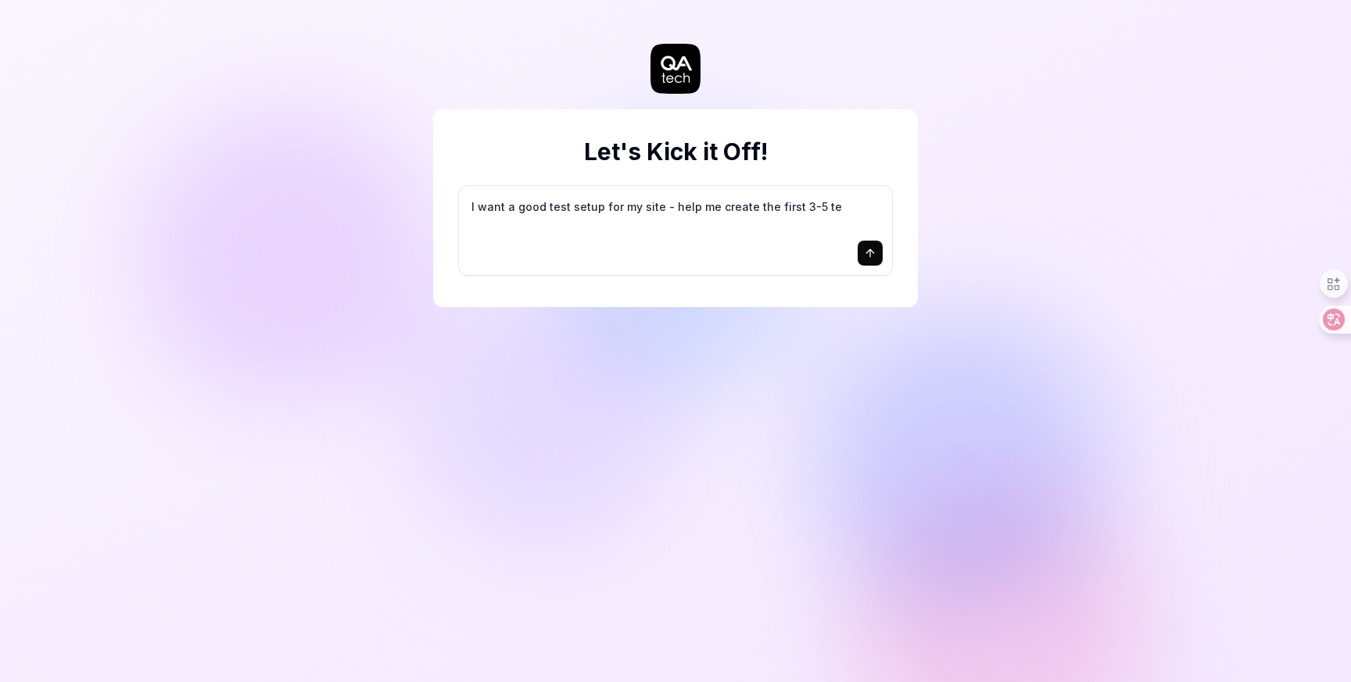
type textarea "*"
type textarea "I want a good test setup for my site - help me create the first 3-5 tes"
type textarea "*"
type textarea "I want a good test setup for my site - help me create the first 3-5 test"
type textarea "*"
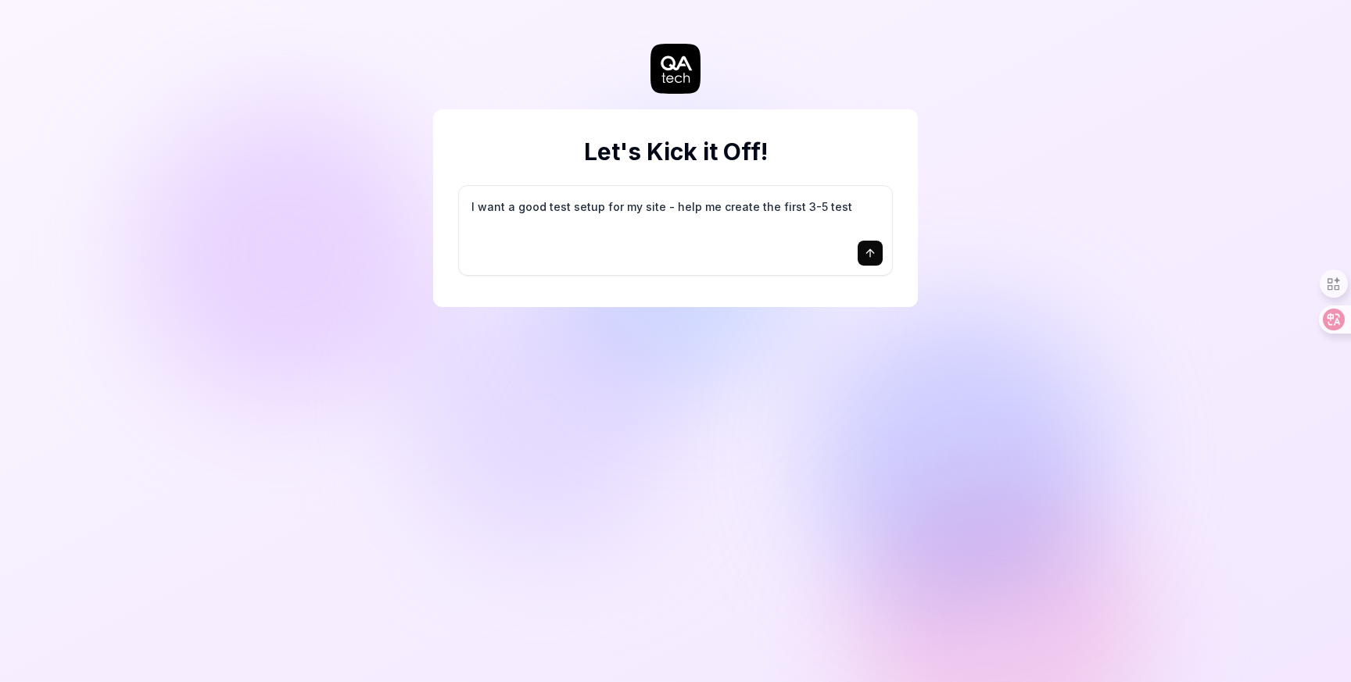
type textarea "I want a good test setup for my site - help me create the first 3-5 test"
type textarea "*"
type textarea "I want a good test setup for my site - help me create the first 3-5 test c"
type textarea "*"
type textarea "I want a good test setup for my site - help me create the first 3-5 test ca"
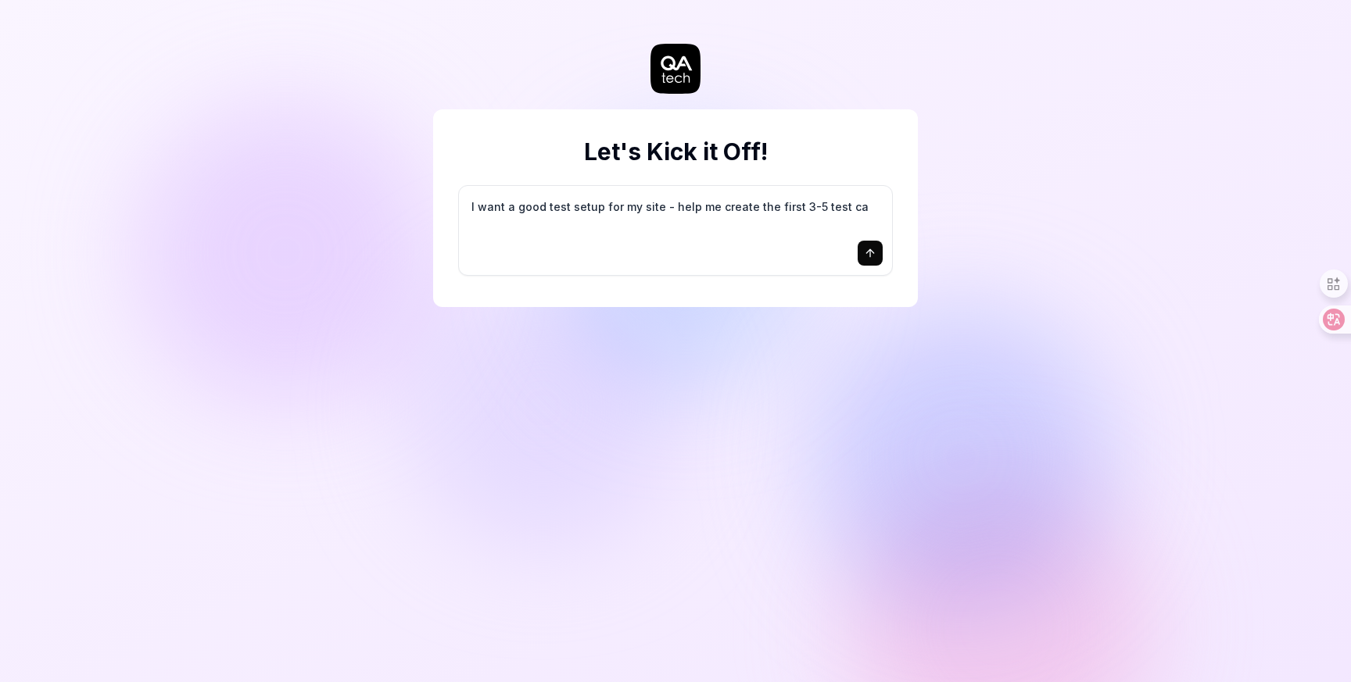
type textarea "*"
type textarea "I want a good test setup for my site - help me create the first 3-5 test cas"
type textarea "*"
type textarea "I want a good test setup for my site - help me create the first 3-5 test case"
type textarea "*"
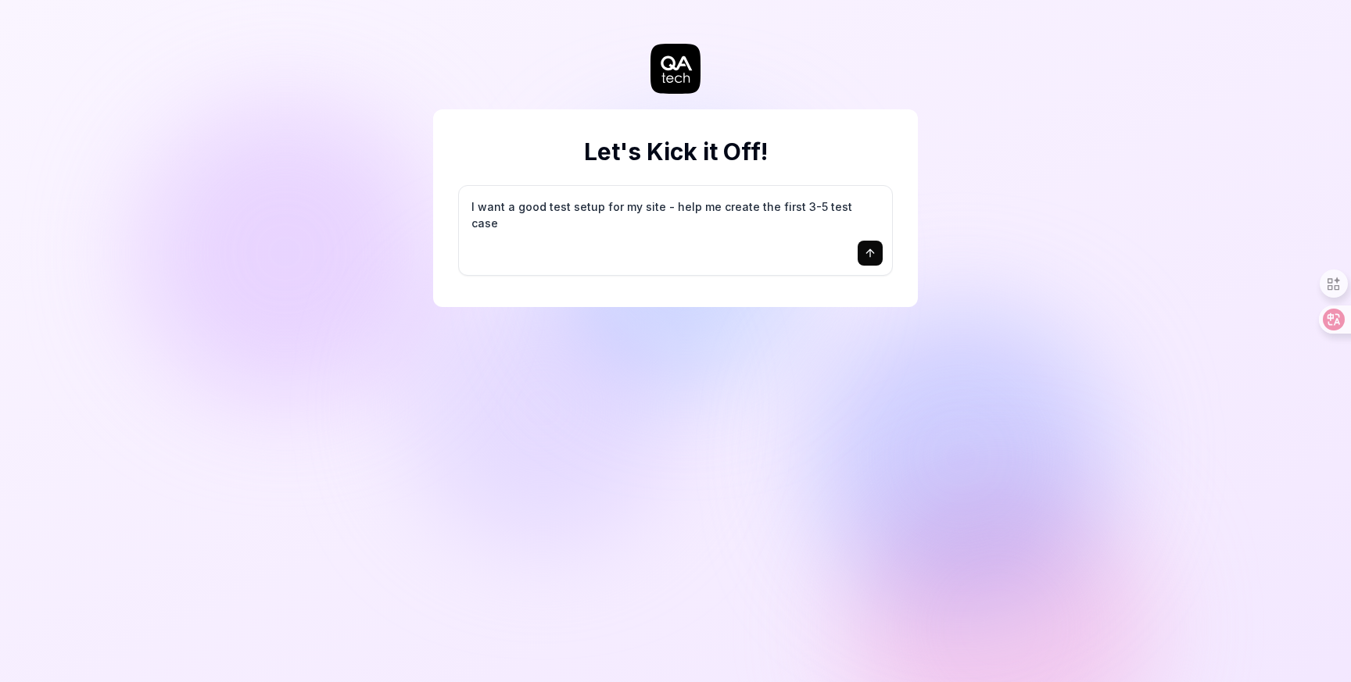
type textarea "I want a good test setup for my site - help me create the first 3-5 test cases"
click at [871, 254] on icon "submit" at bounding box center [870, 253] width 13 height 13
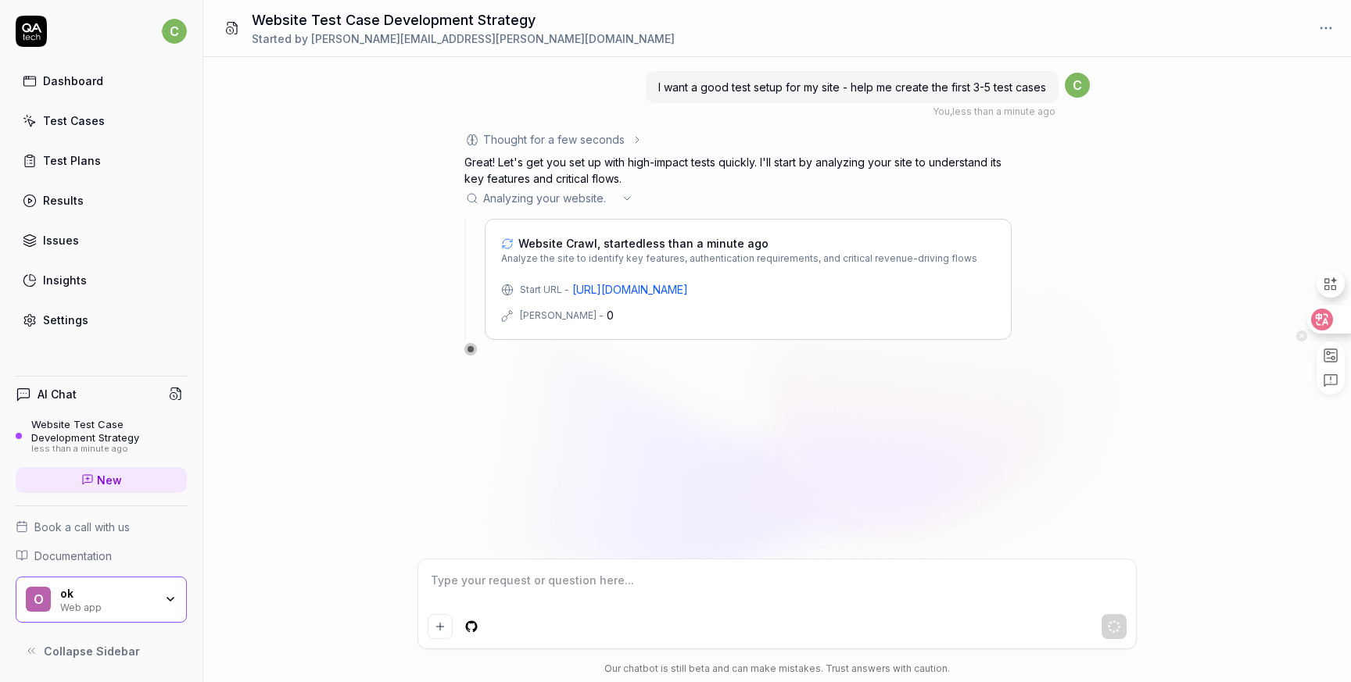
click at [1324, 321] on icon at bounding box center [1321, 319] width 13 height 13
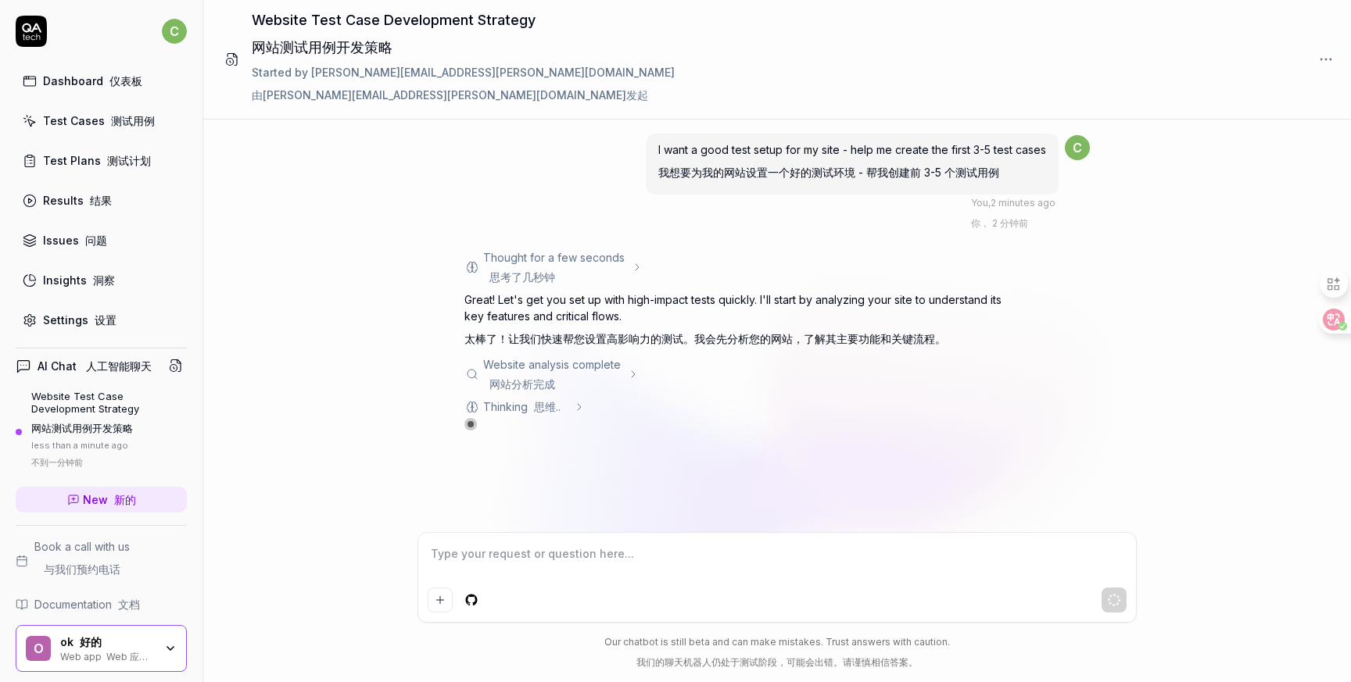
click at [639, 264] on icon at bounding box center [637, 267] width 13 height 13
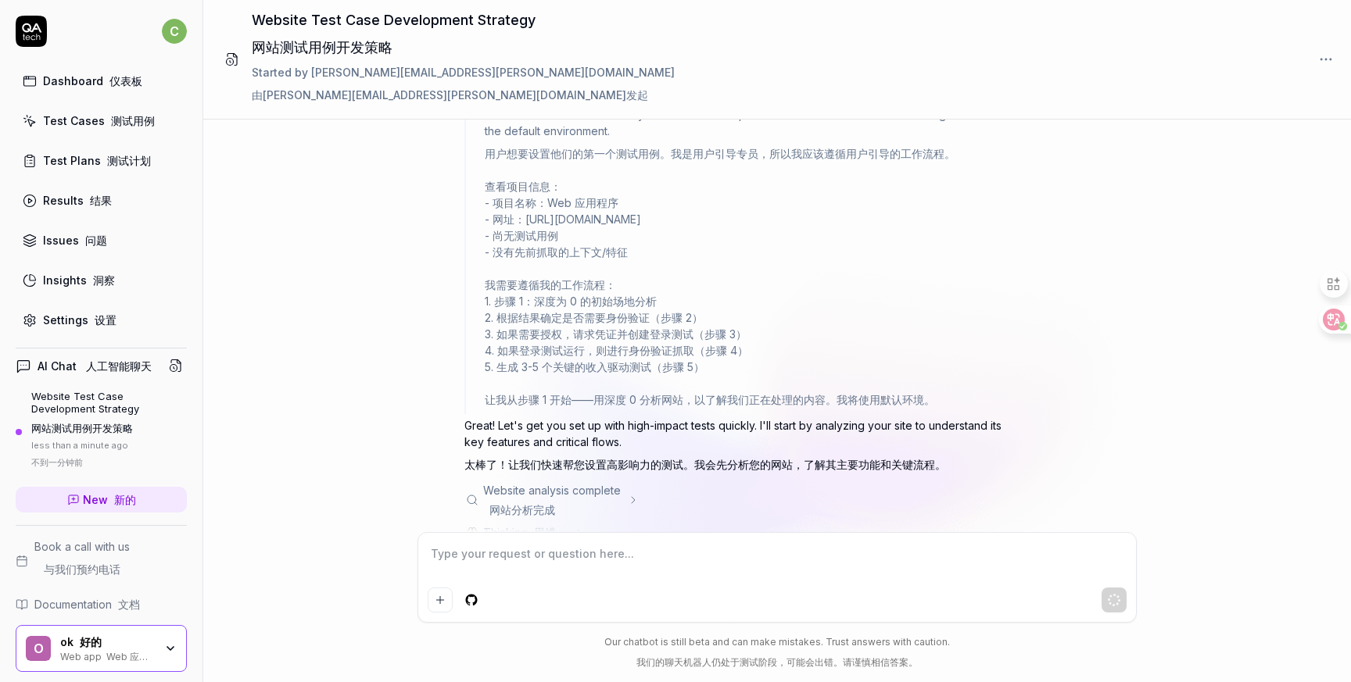
scroll to position [494, 0]
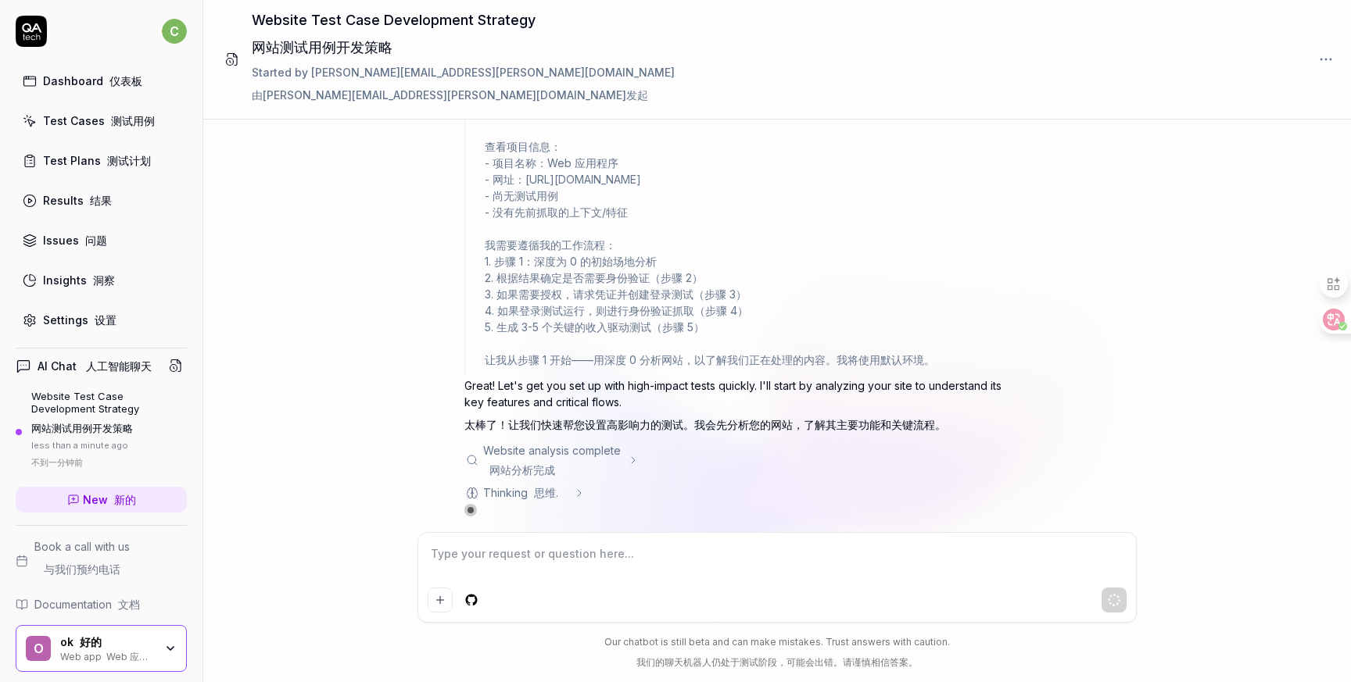
click at [621, 457] on div "Website analysis complete 网站分析完成" at bounding box center [737, 460] width 547 height 36
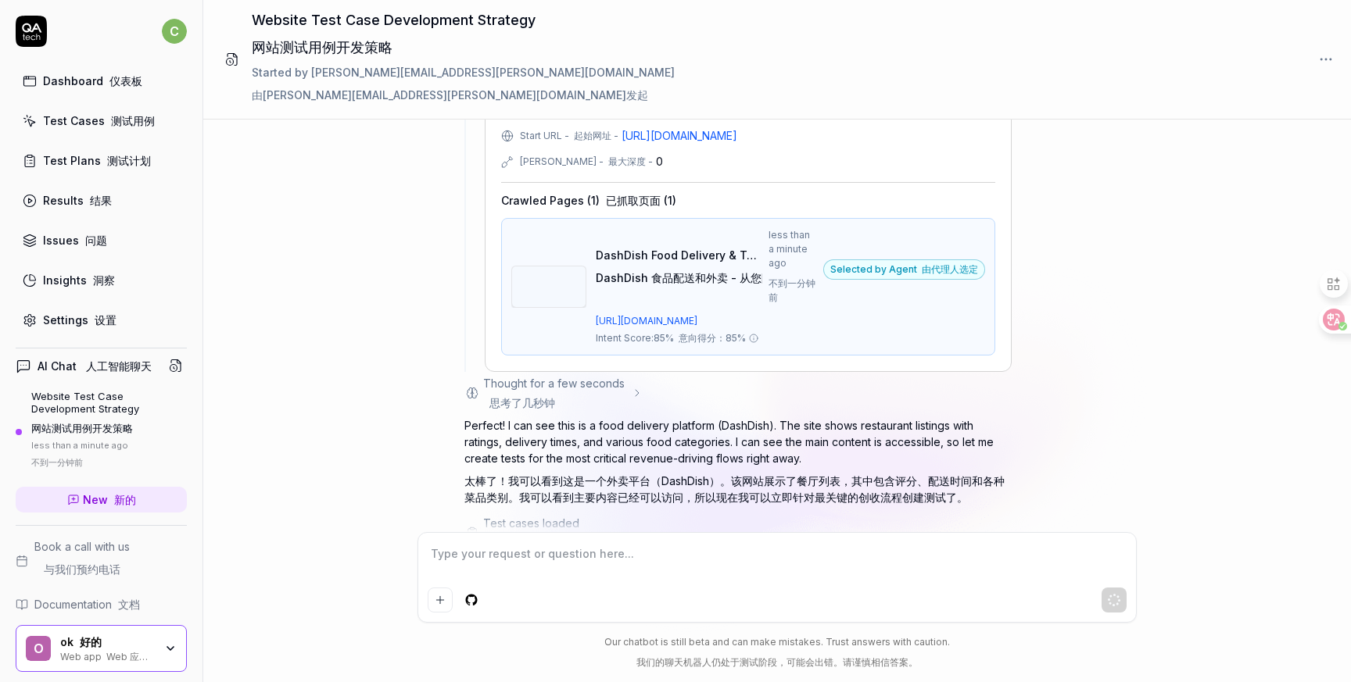
scroll to position [1021, 0]
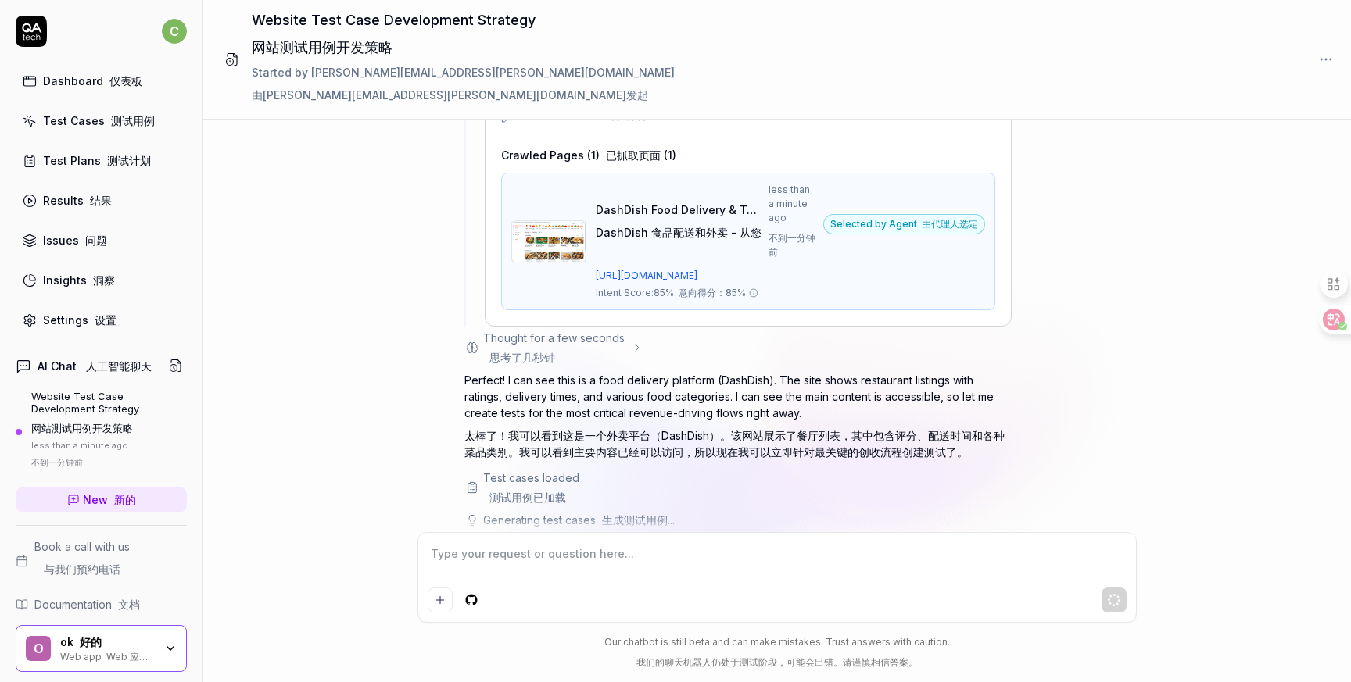
click at [620, 330] on div "Thought for a few seconds 思考了几秒钟" at bounding box center [553, 348] width 141 height 36
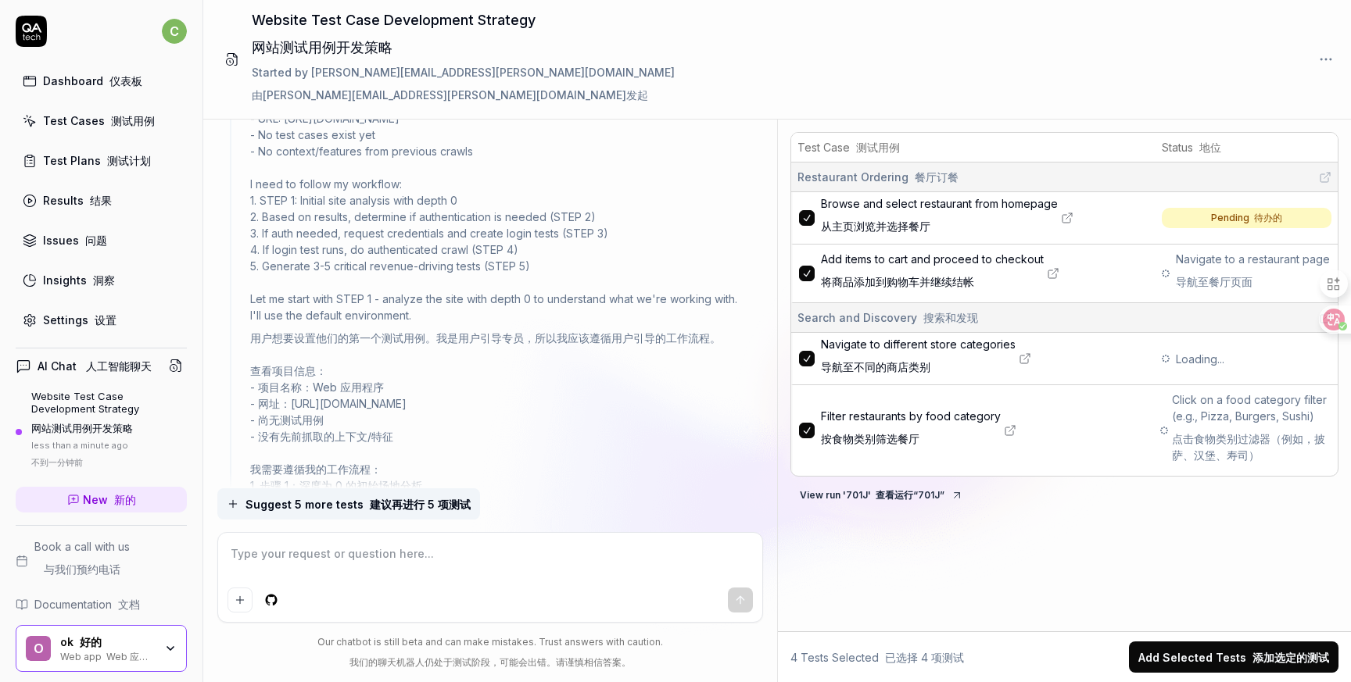
scroll to position [271, 0]
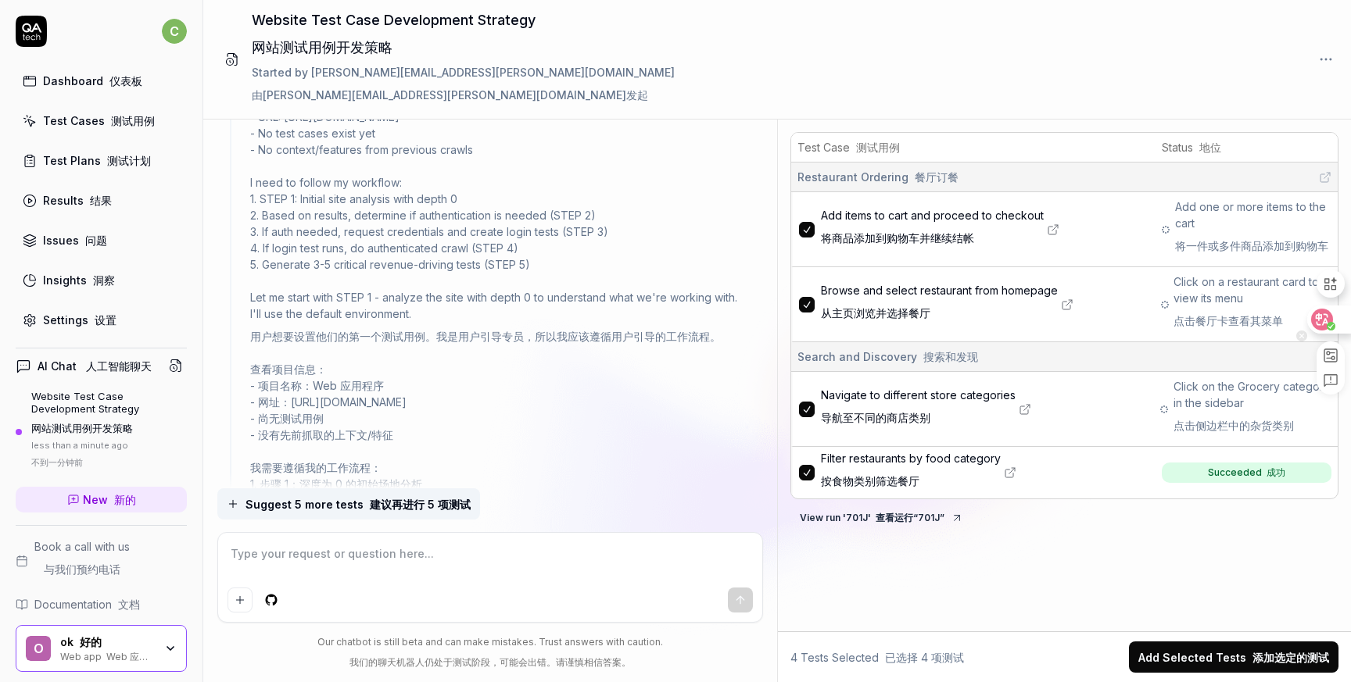
click at [1323, 324] on icon at bounding box center [1321, 319] width 13 height 13
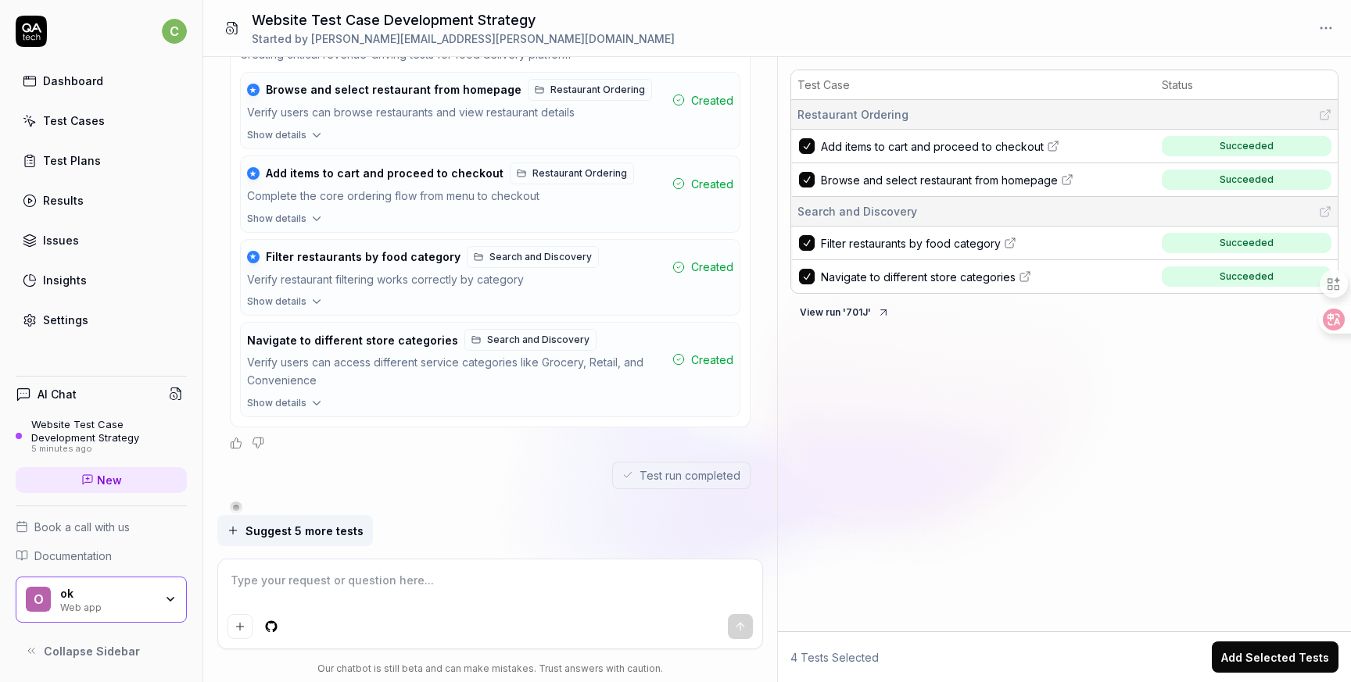
scroll to position [1702, 0]
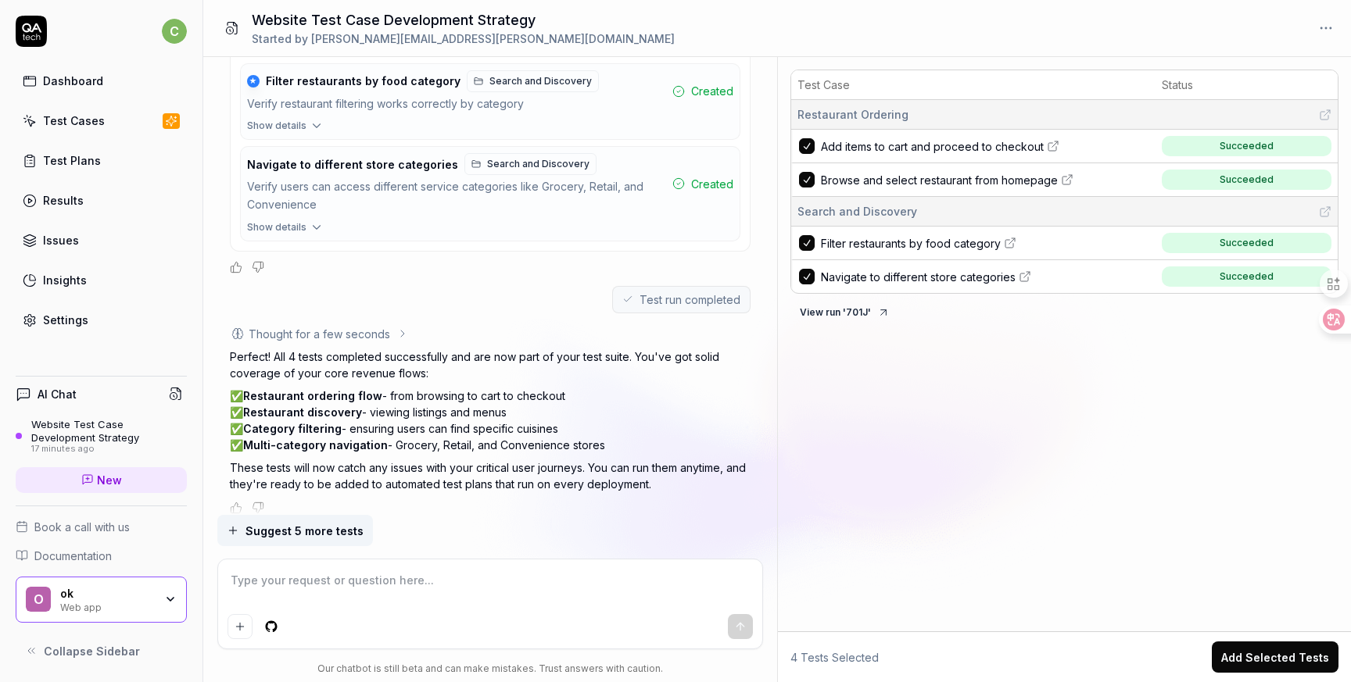
type textarea "*"
